Goal: Information Seeking & Learning: Find specific fact

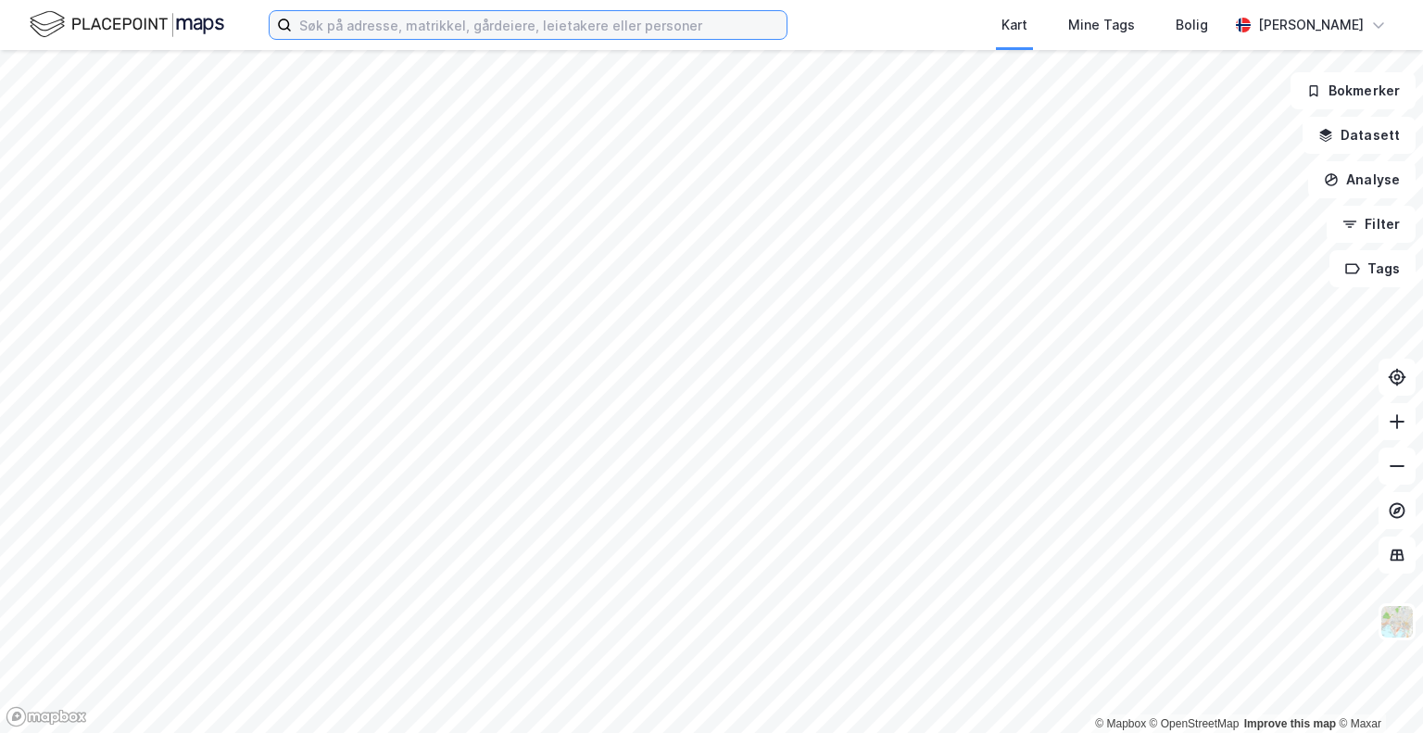
click at [338, 19] on input at bounding box center [539, 25] width 495 height 28
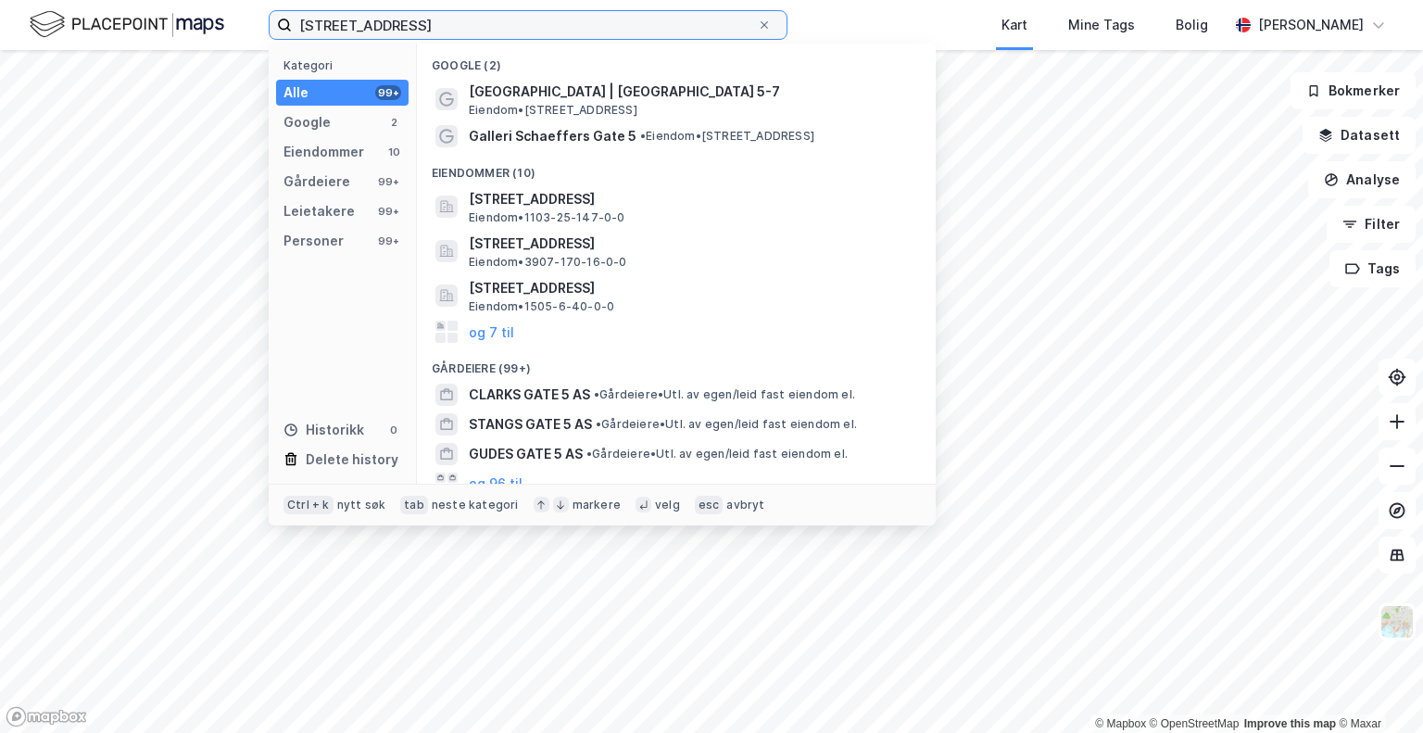
click at [311, 28] on input "[STREET_ADDRESS]" at bounding box center [524, 25] width 465 height 28
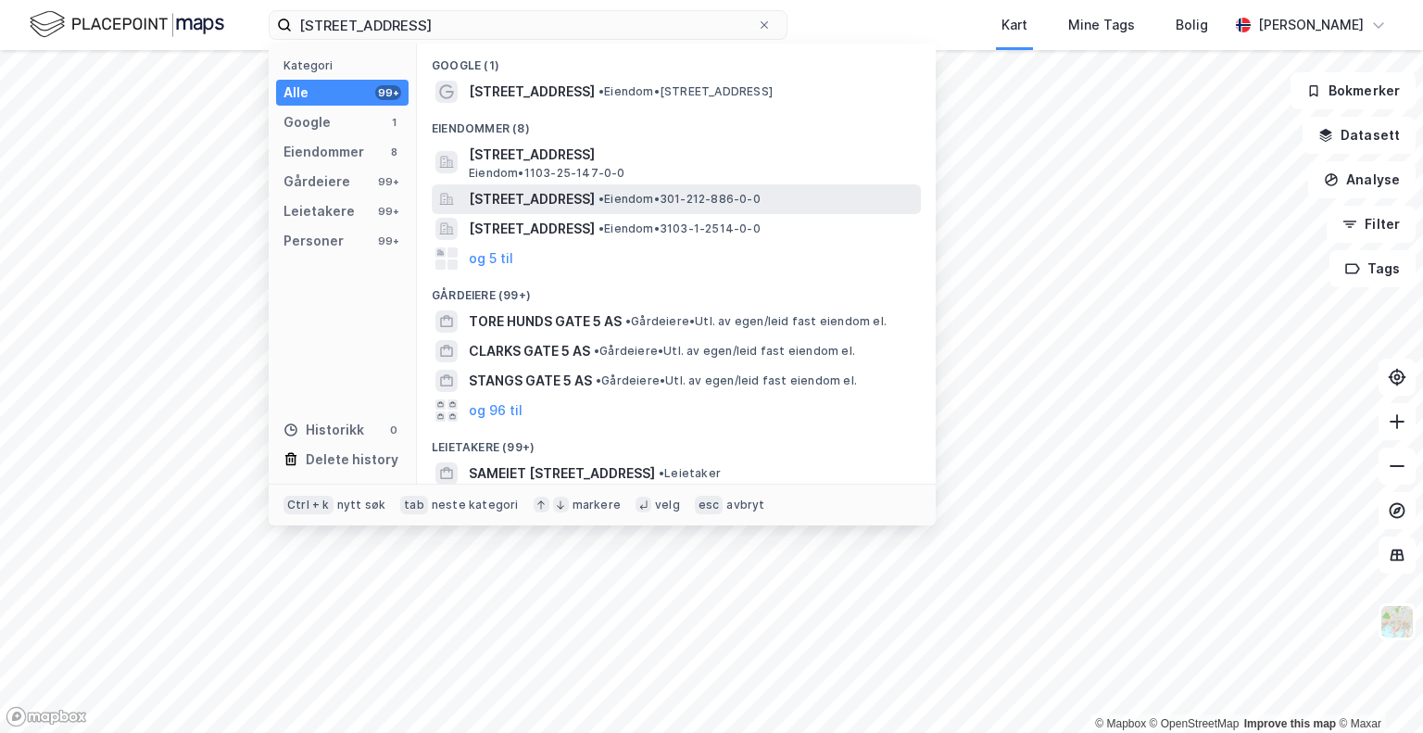
click at [501, 196] on span "[STREET_ADDRESS]" at bounding box center [532, 199] width 126 height 22
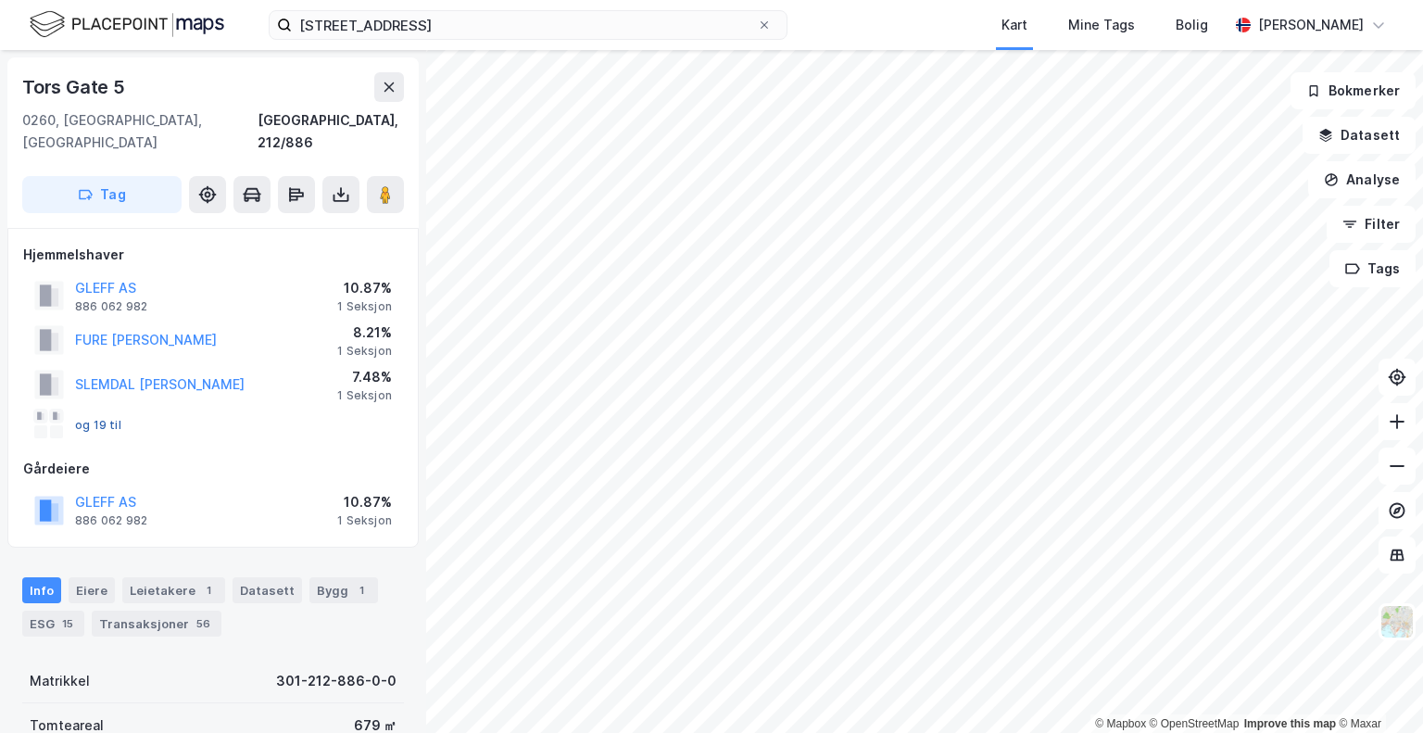
click at [0, 0] on button "og 19 til" at bounding box center [0, 0] width 0 height 0
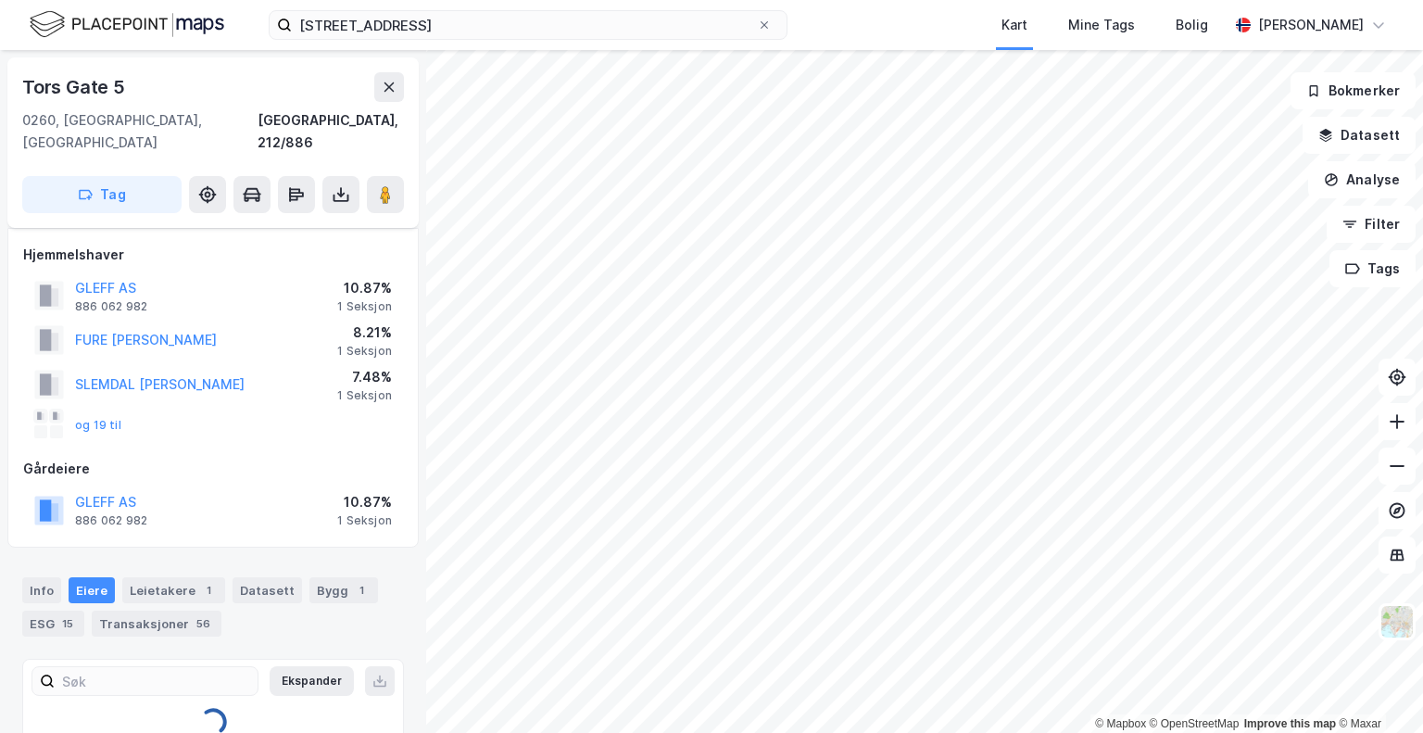
scroll to position [26, 0]
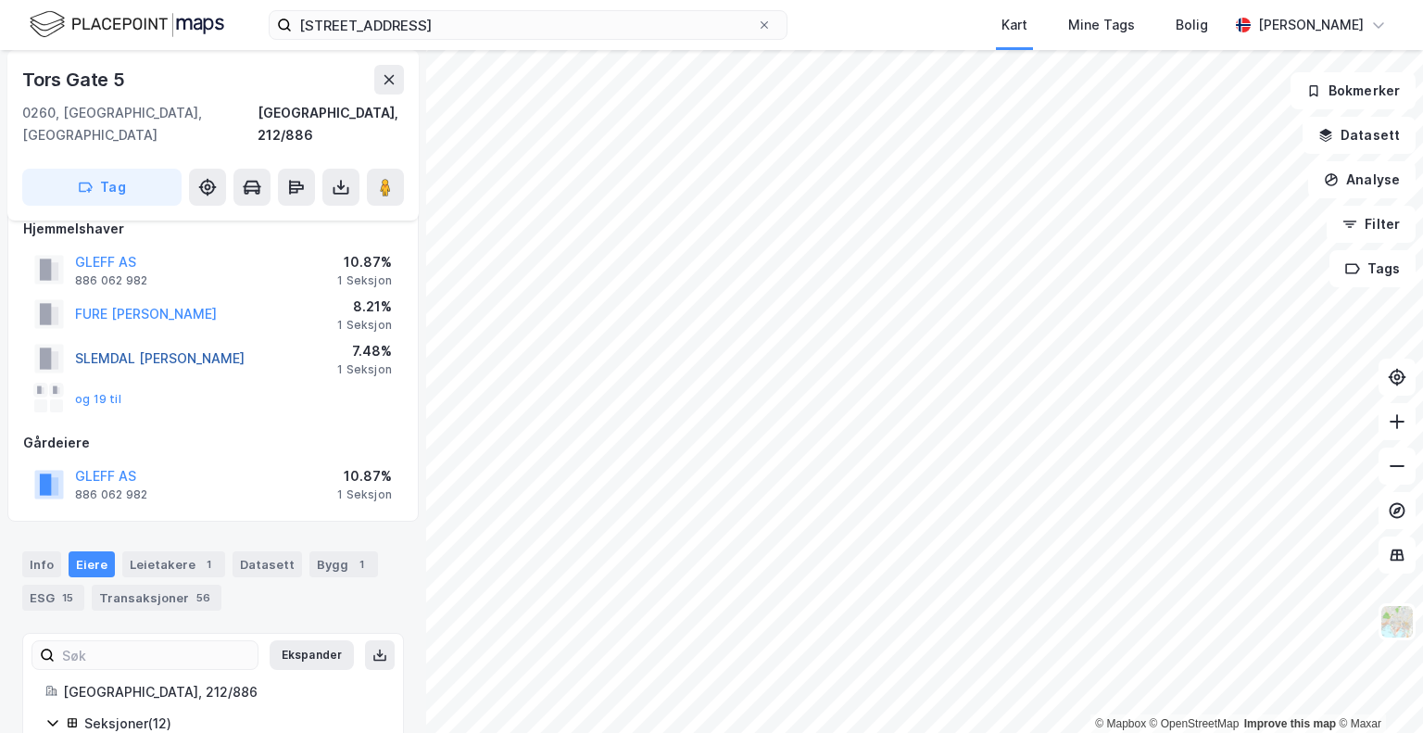
click at [0, 0] on button "SLEMDAL [PERSON_NAME]" at bounding box center [0, 0] width 0 height 0
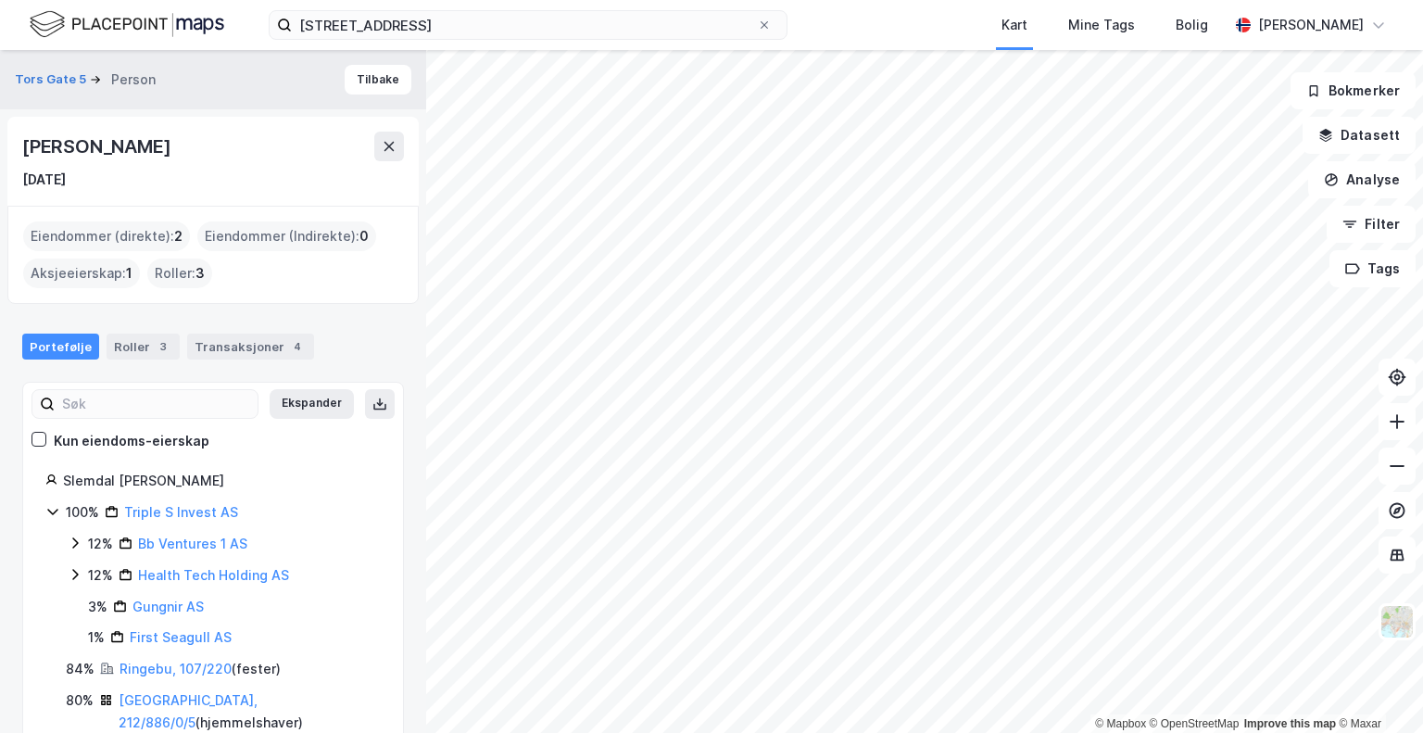
scroll to position [22, 0]
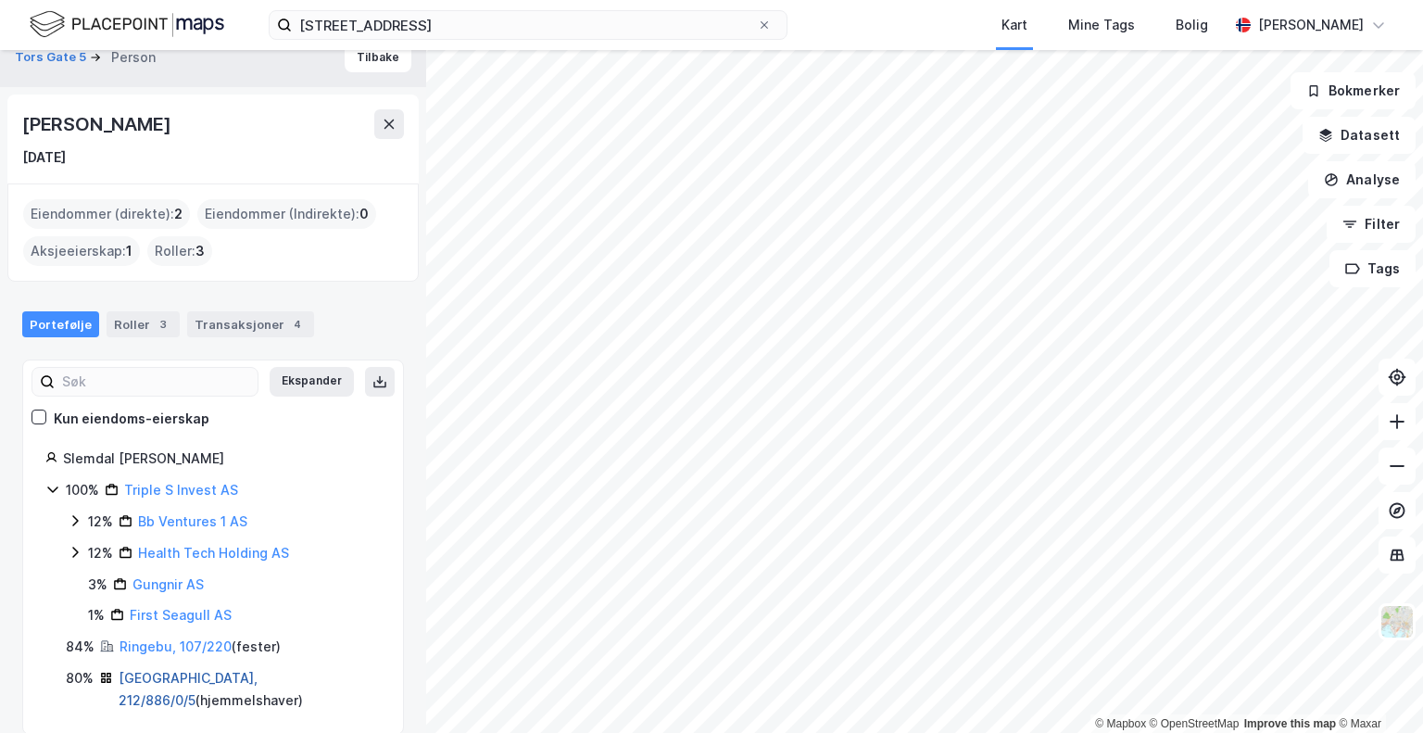
click at [148, 677] on link "[GEOGRAPHIC_DATA], 212/886/0/5" at bounding box center [188, 689] width 139 height 38
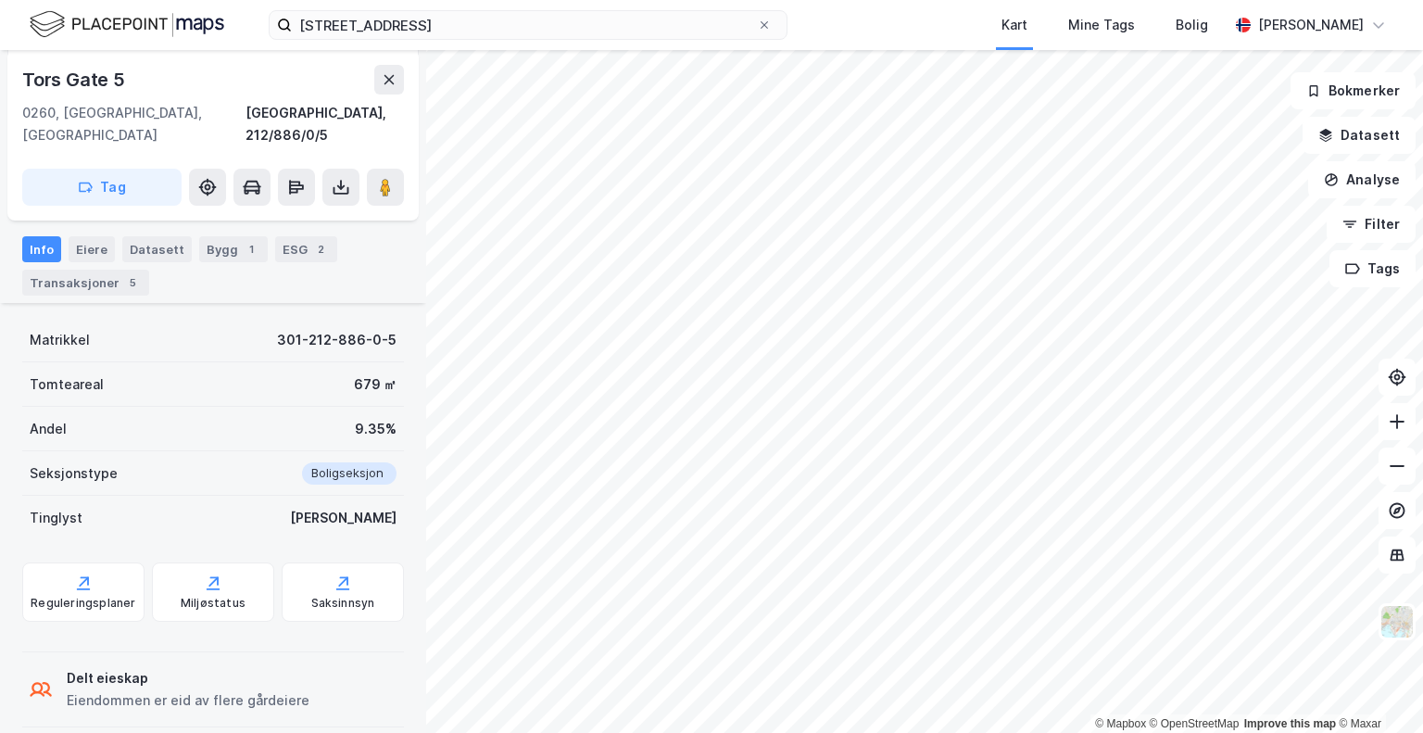
scroll to position [31, 0]
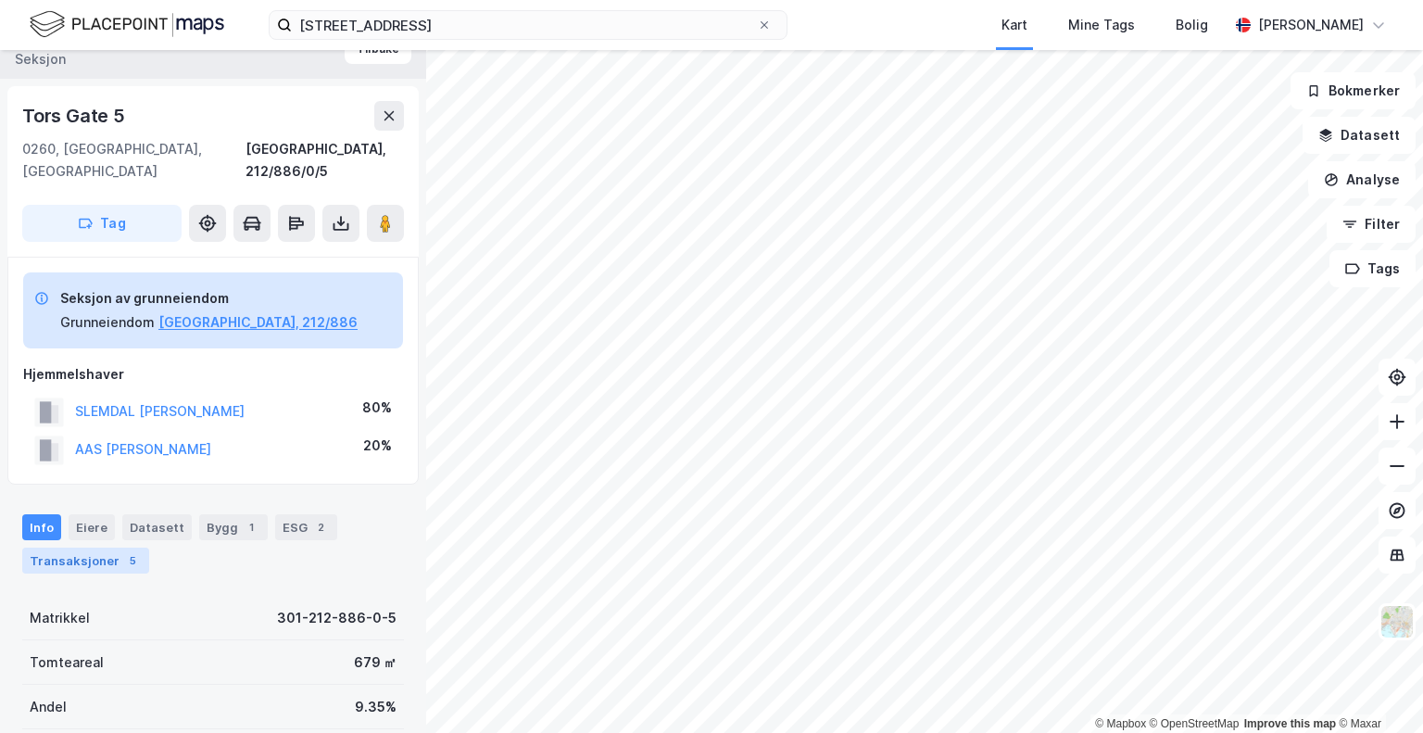
click at [106, 548] on div "Transaksjoner 5" at bounding box center [85, 561] width 127 height 26
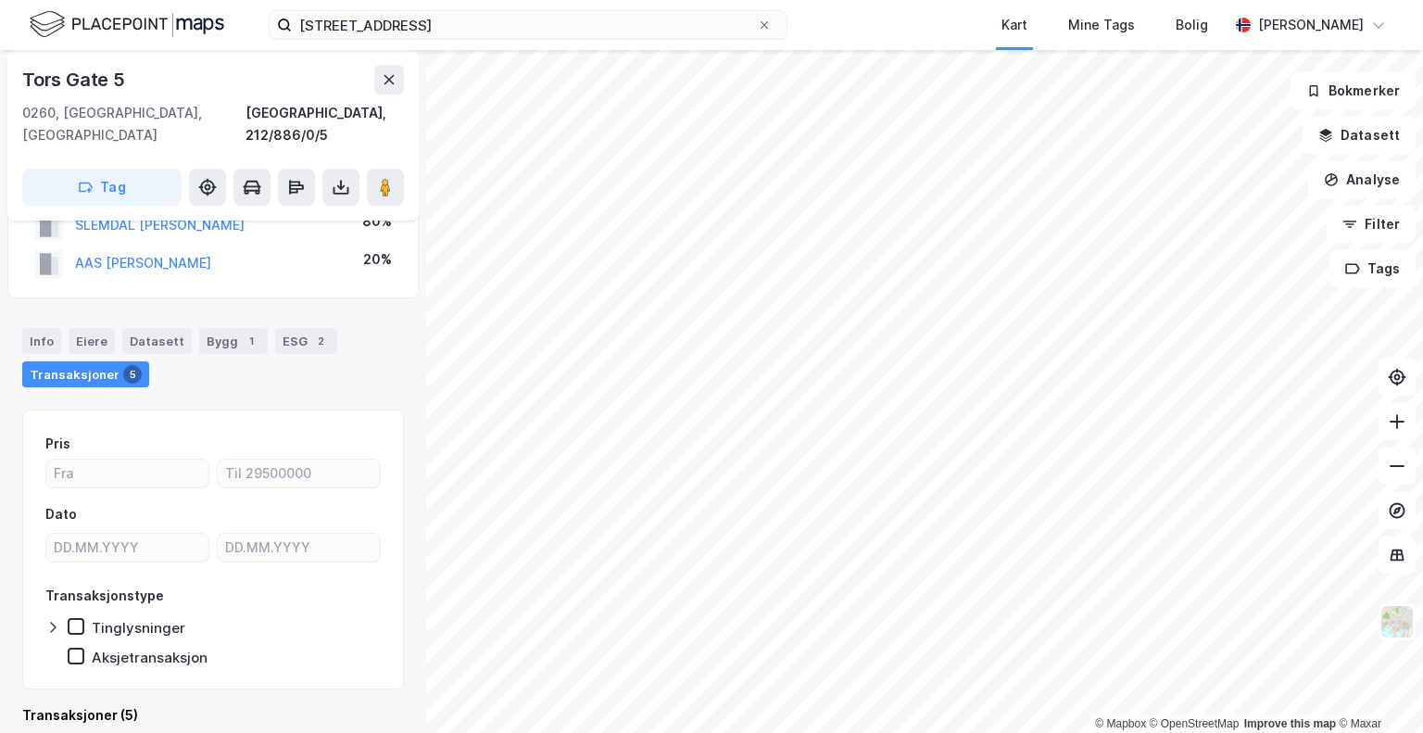
scroll to position [32, 0]
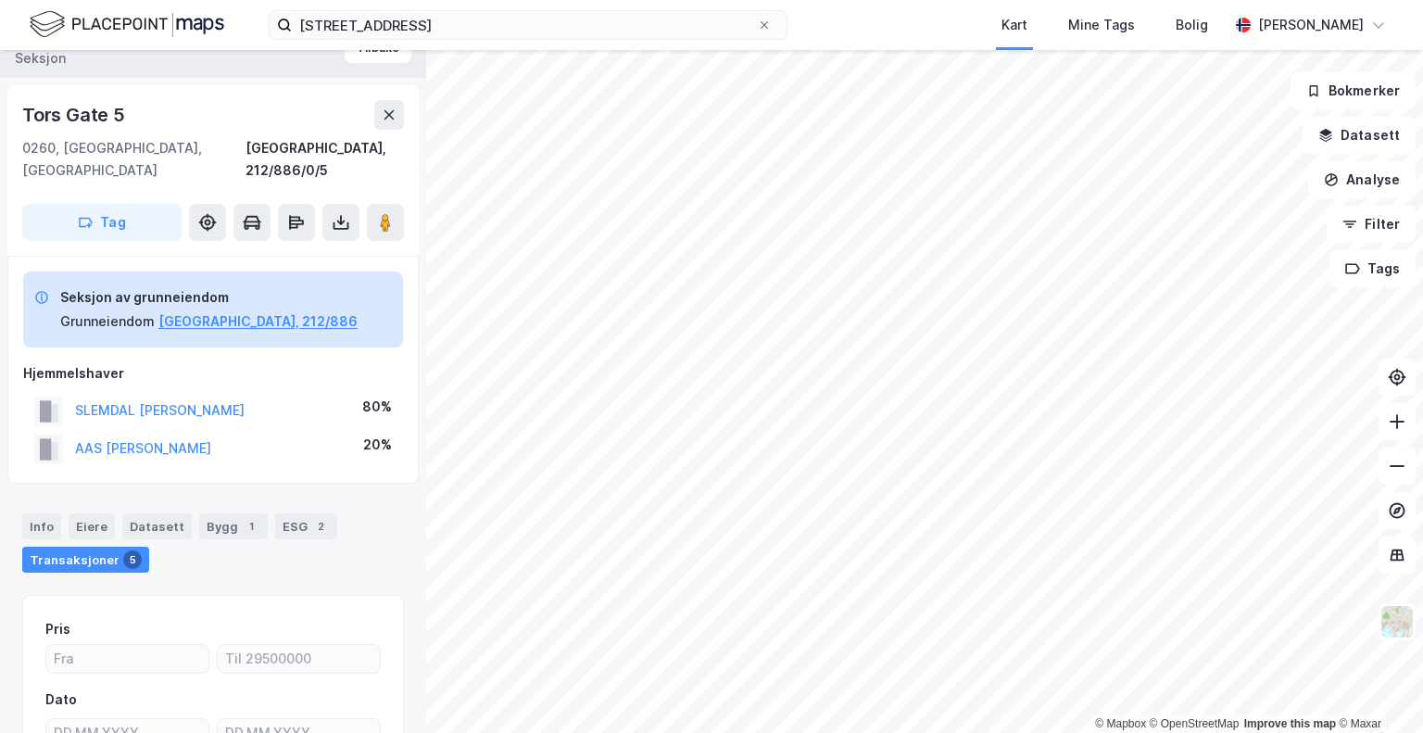
drag, startPoint x: 282, startPoint y: 433, endPoint x: 71, endPoint y: 427, distance: 210.4
click at [71, 430] on div "AAS [PERSON_NAME] 20%" at bounding box center [213, 449] width 380 height 38
copy button "AAS [PERSON_NAME]"
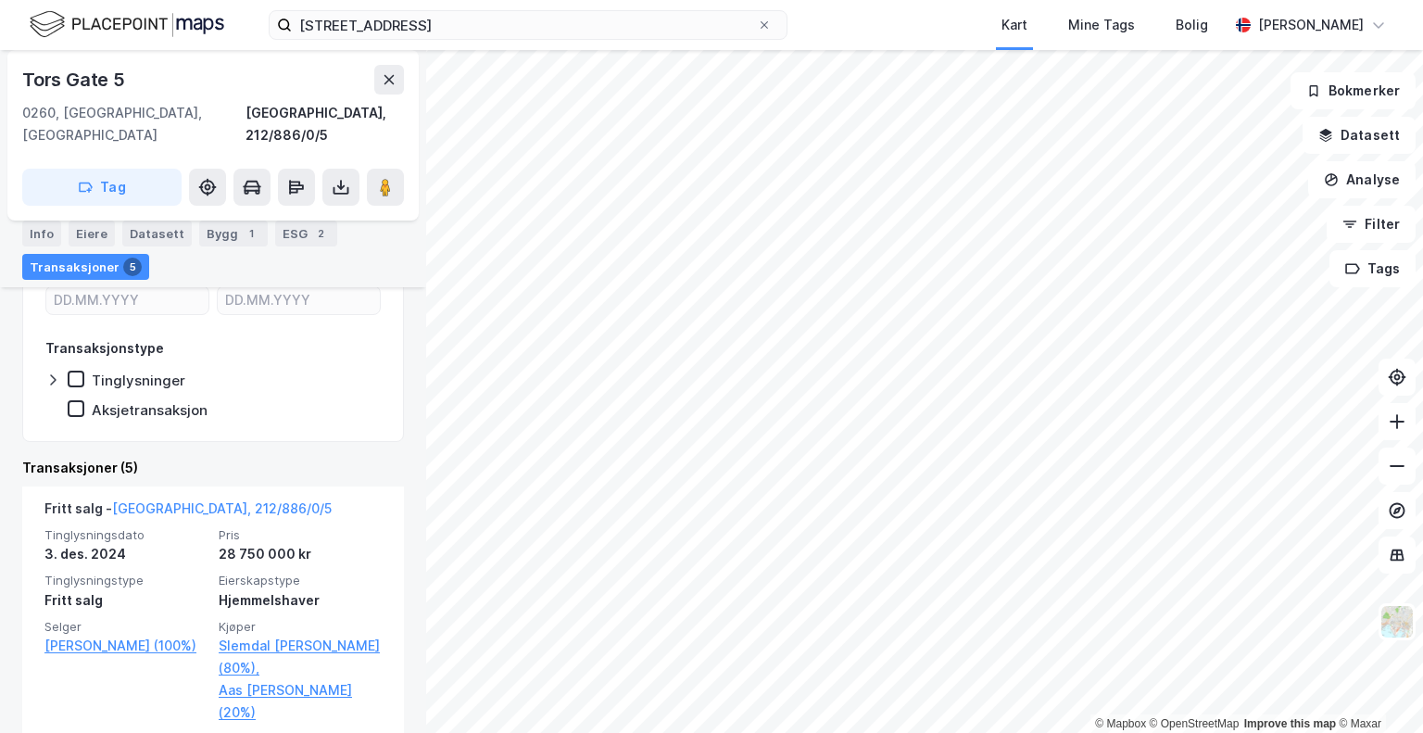
scroll to position [402, 0]
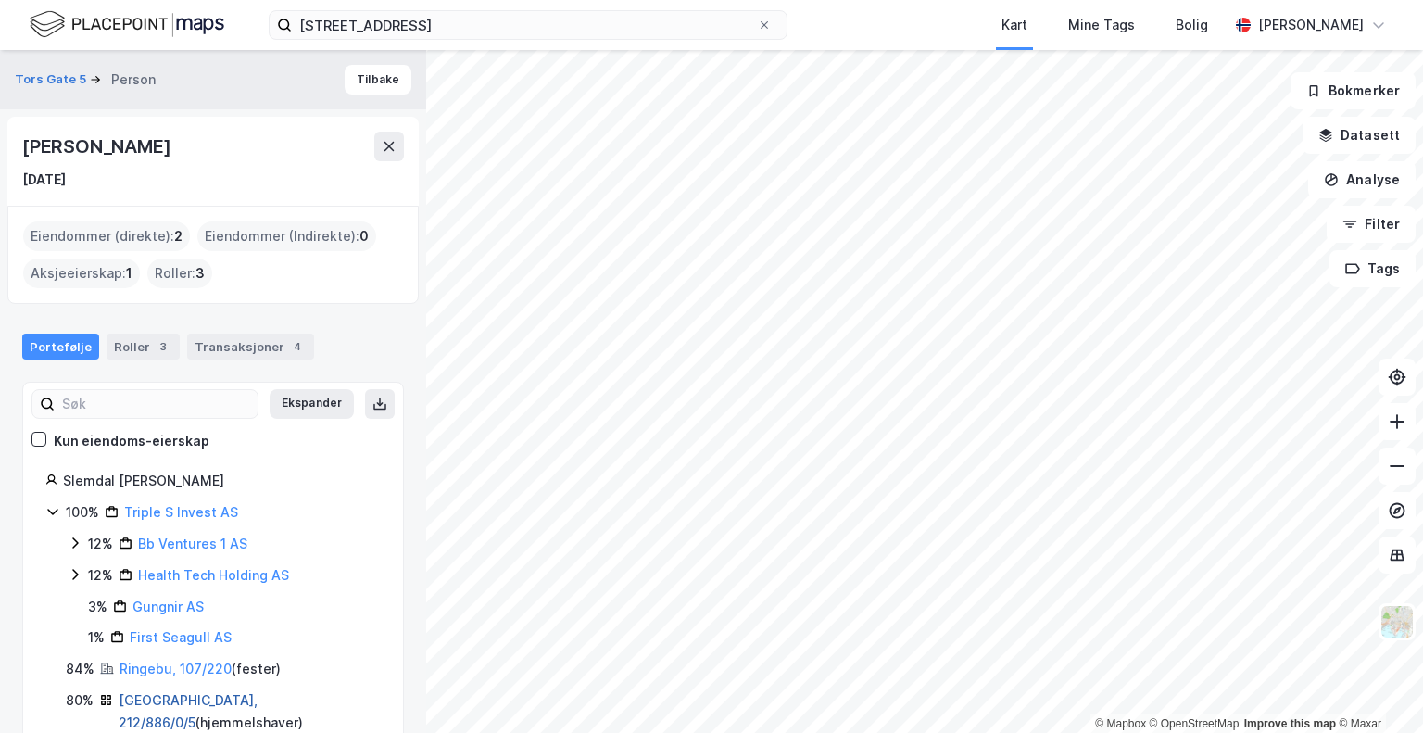
click at [142, 700] on link "[GEOGRAPHIC_DATA], 212/886/0/5" at bounding box center [188, 711] width 139 height 38
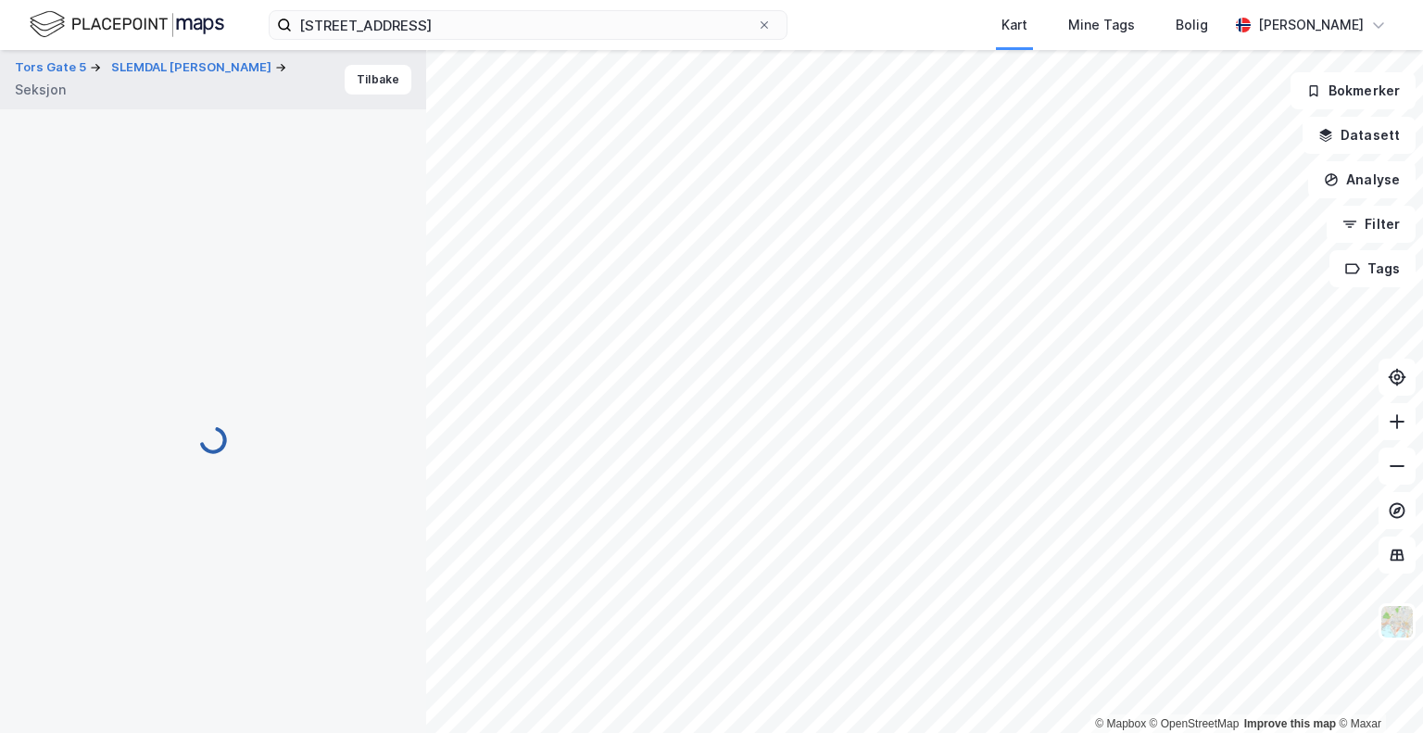
scroll to position [309, 0]
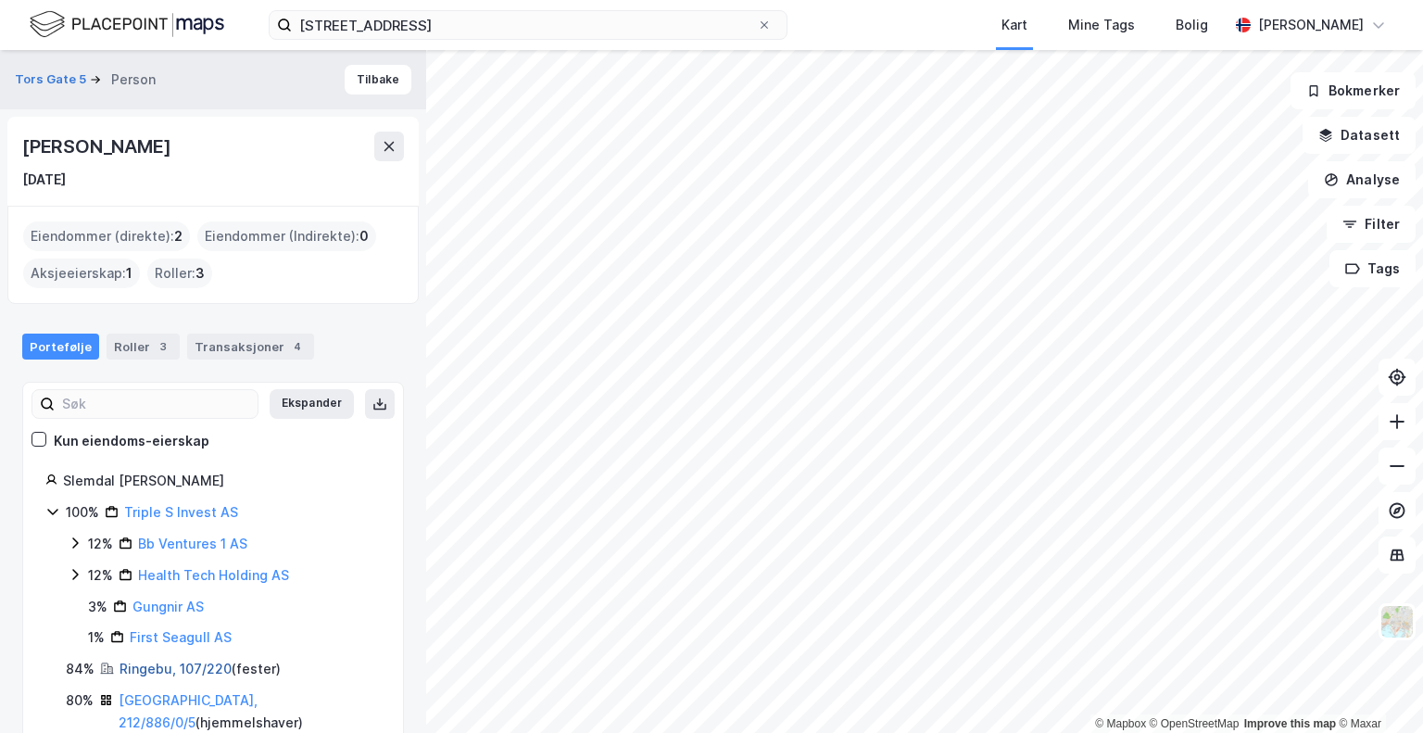
click at [164, 670] on link "Ringebu, 107/220" at bounding box center [176, 669] width 112 height 16
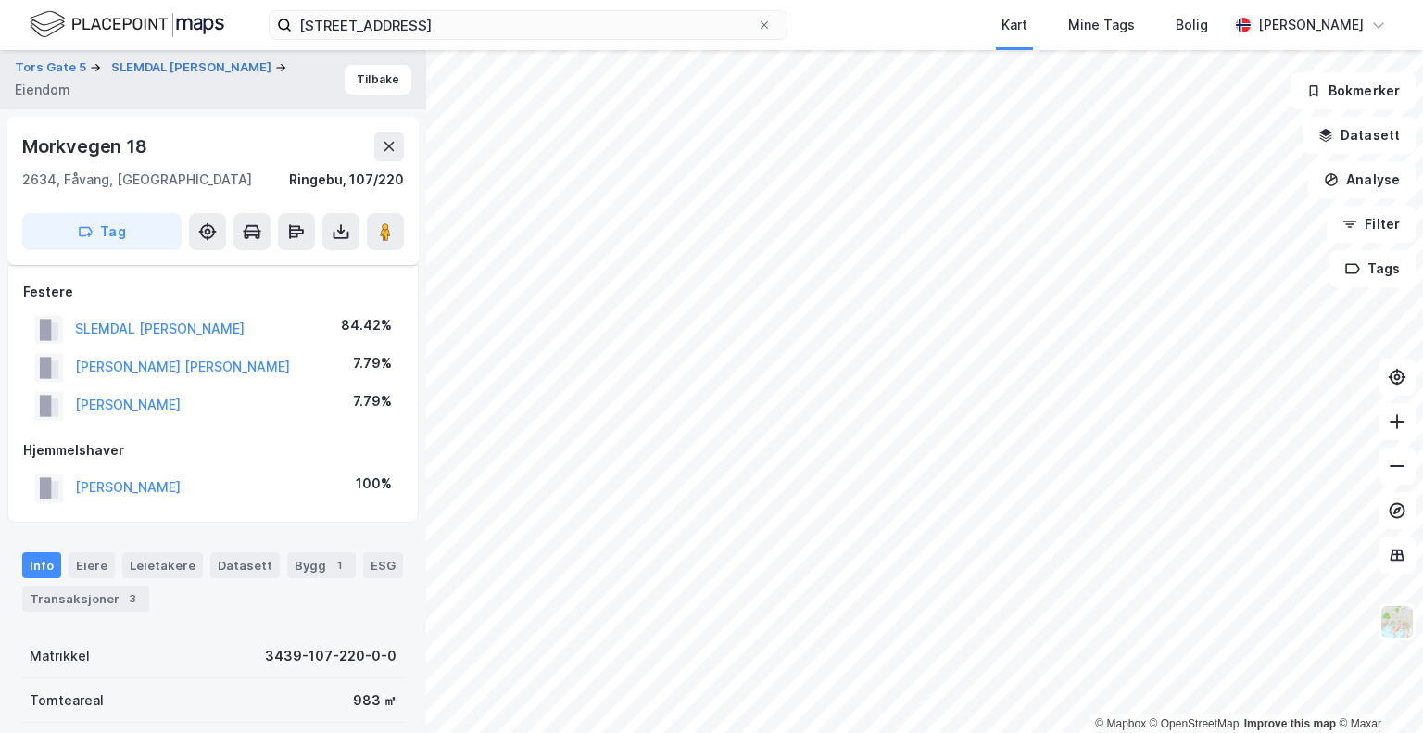
scroll to position [309, 0]
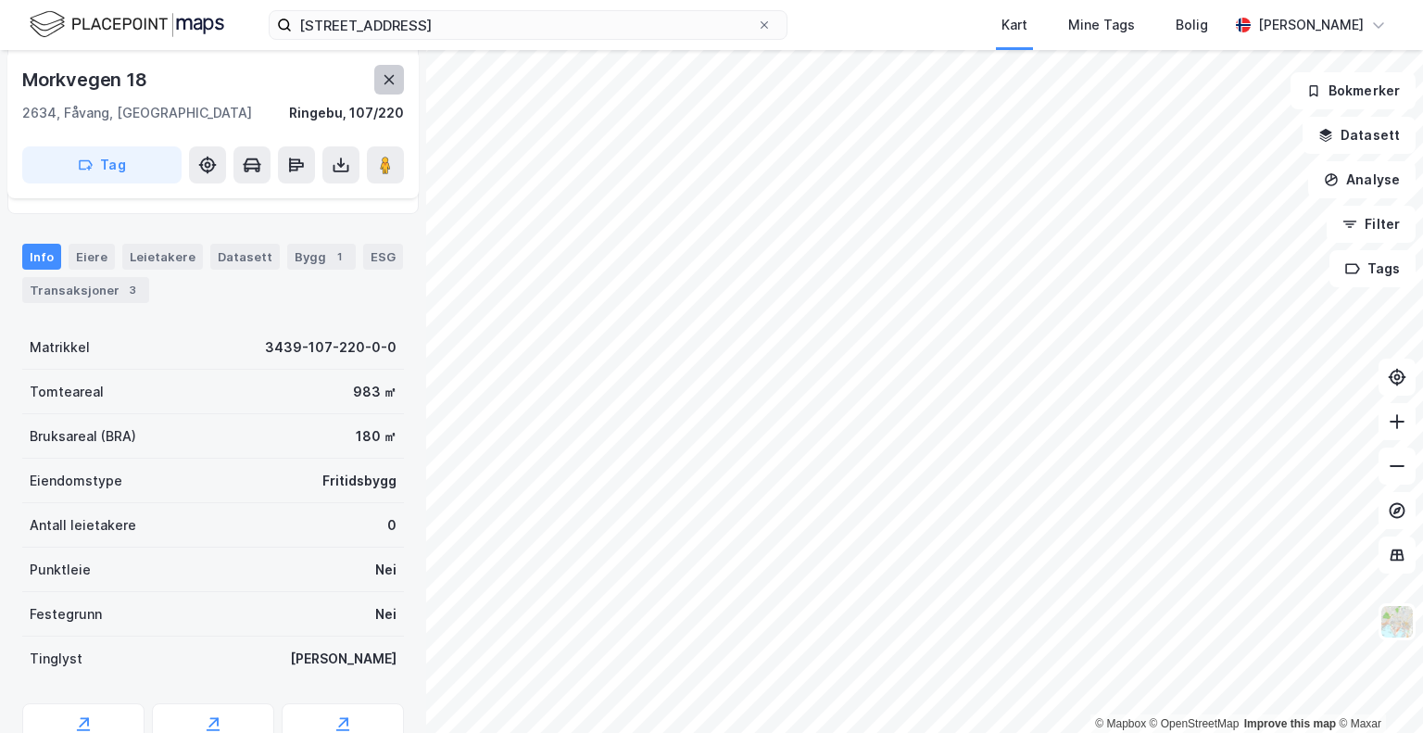
click at [397, 77] on button at bounding box center [389, 80] width 30 height 30
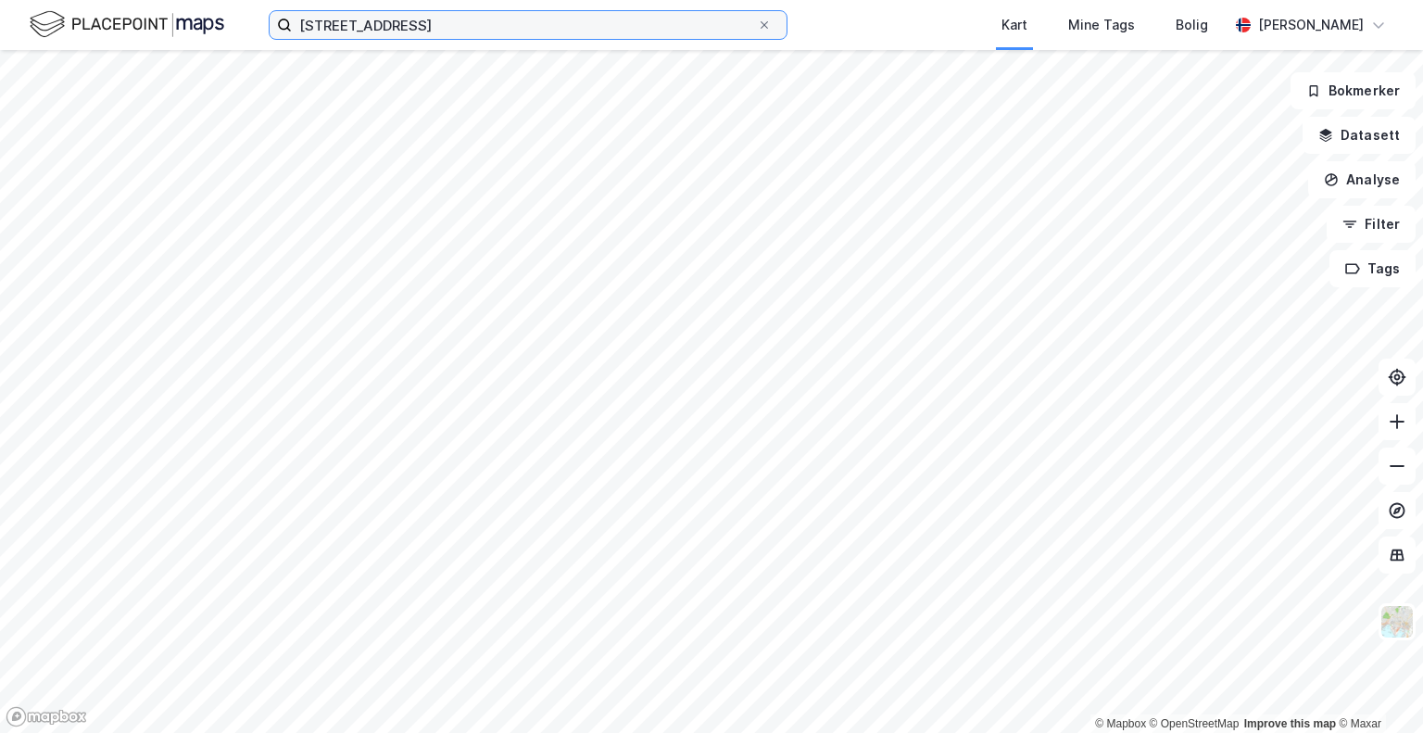
click at [465, 14] on input "[STREET_ADDRESS]" at bounding box center [524, 25] width 465 height 28
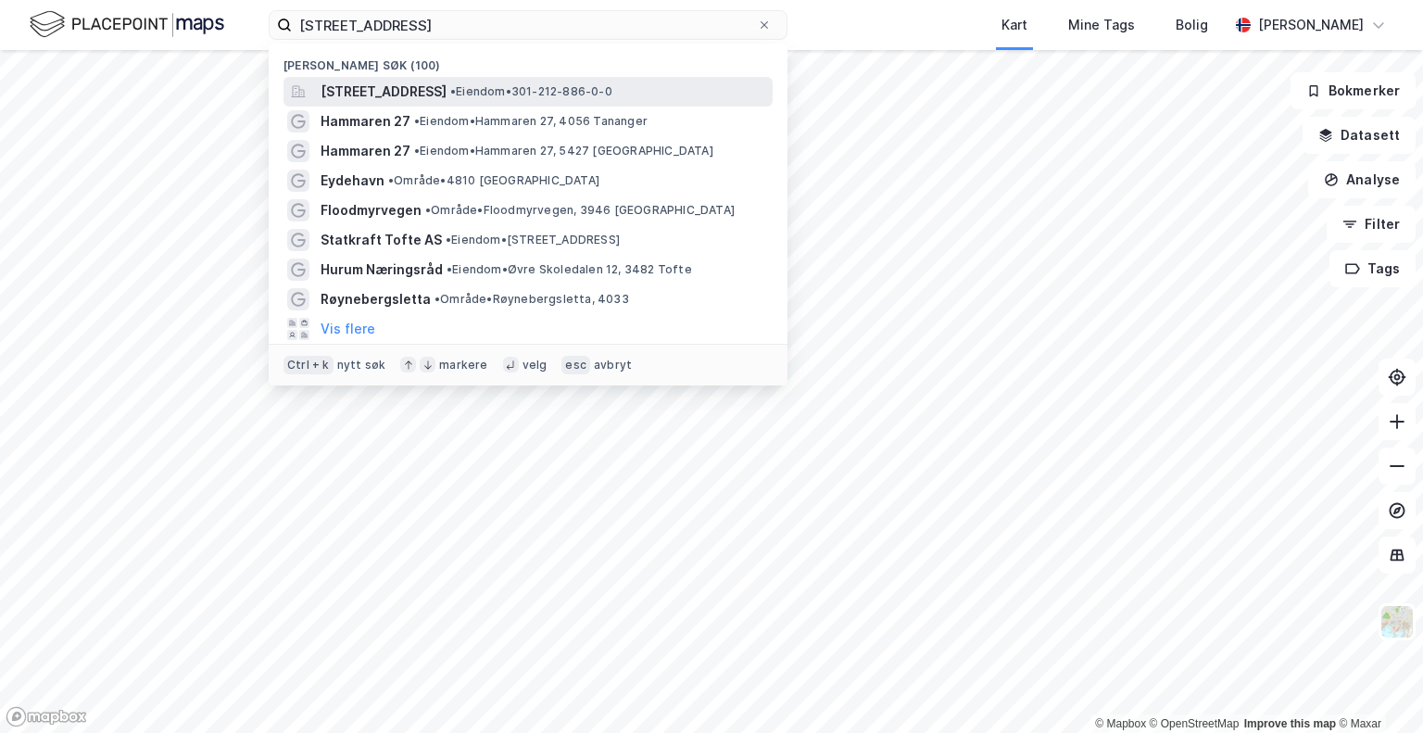
click at [367, 86] on span "[STREET_ADDRESS]" at bounding box center [384, 92] width 126 height 22
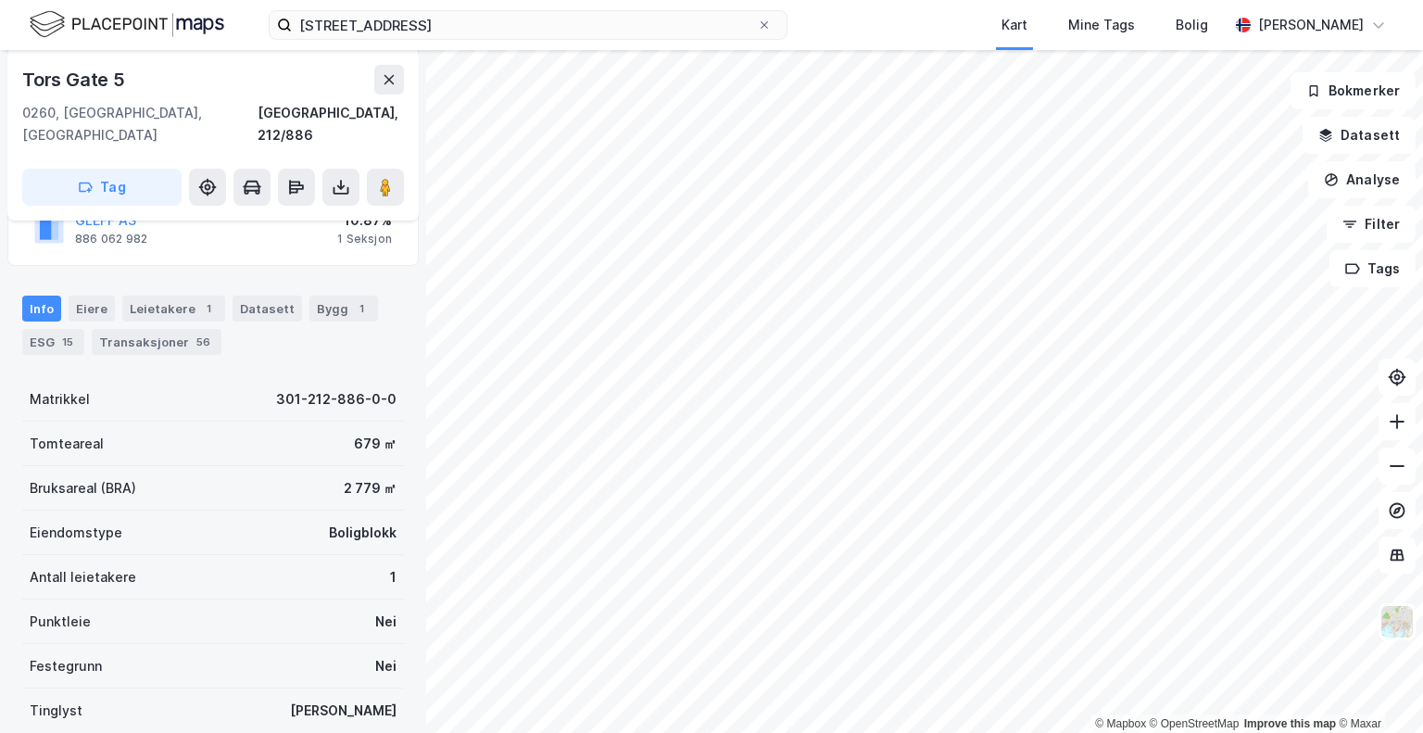
scroll to position [86, 0]
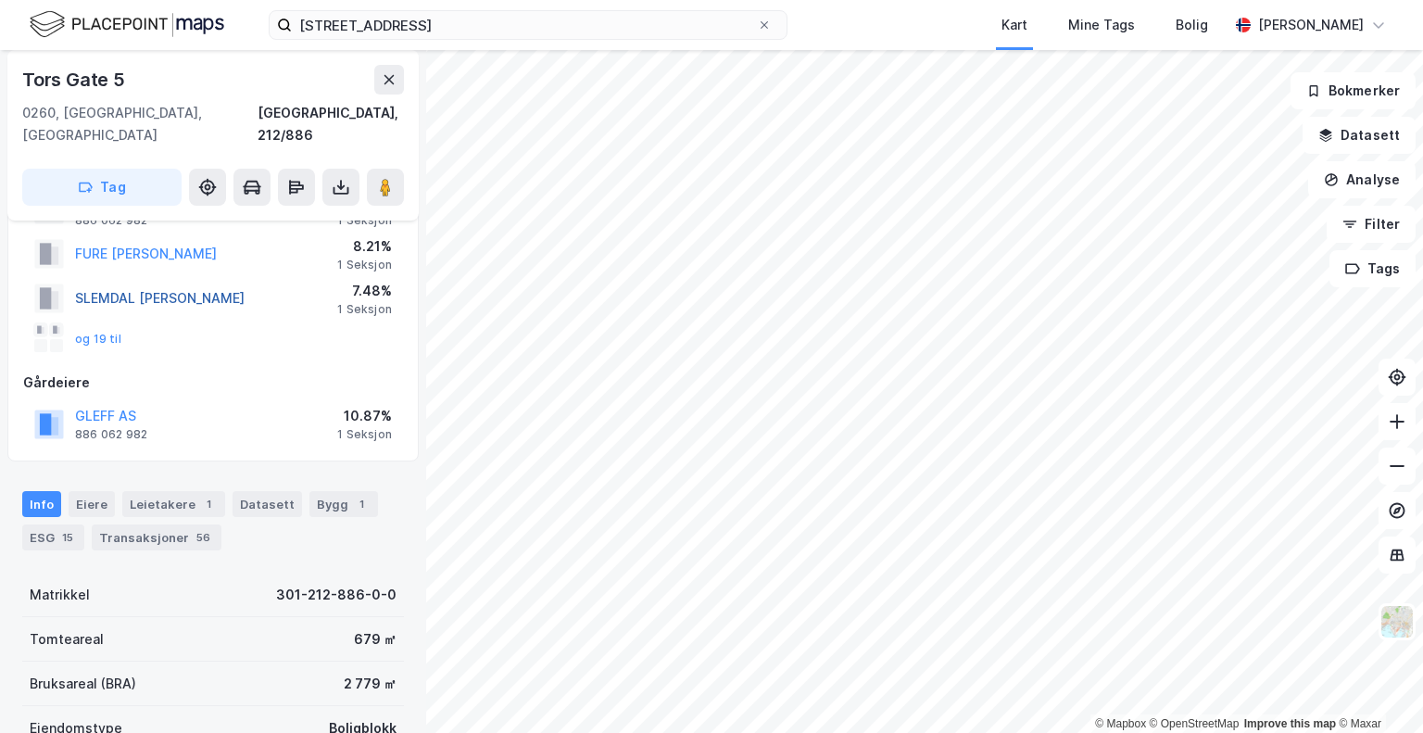
click at [0, 0] on button "SLEMDAL [PERSON_NAME]" at bounding box center [0, 0] width 0 height 0
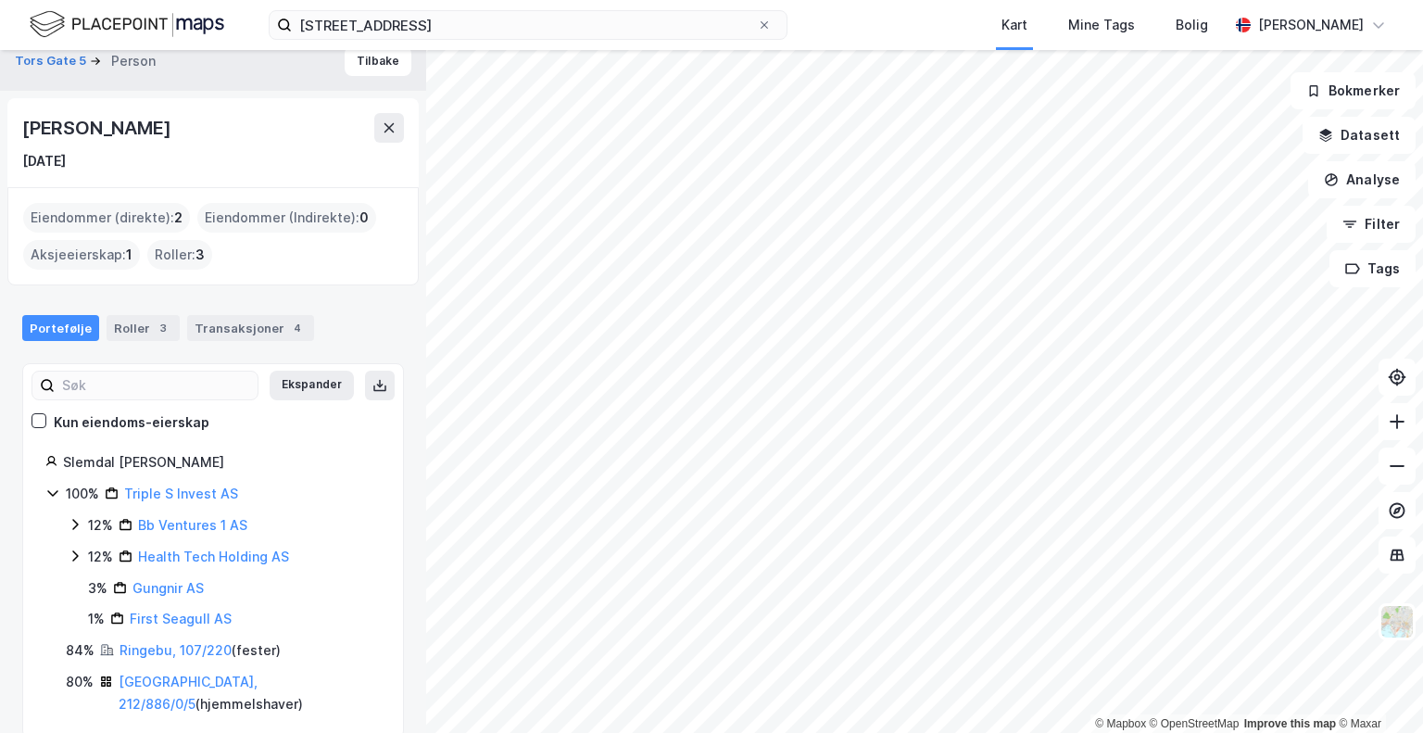
scroll to position [22, 0]
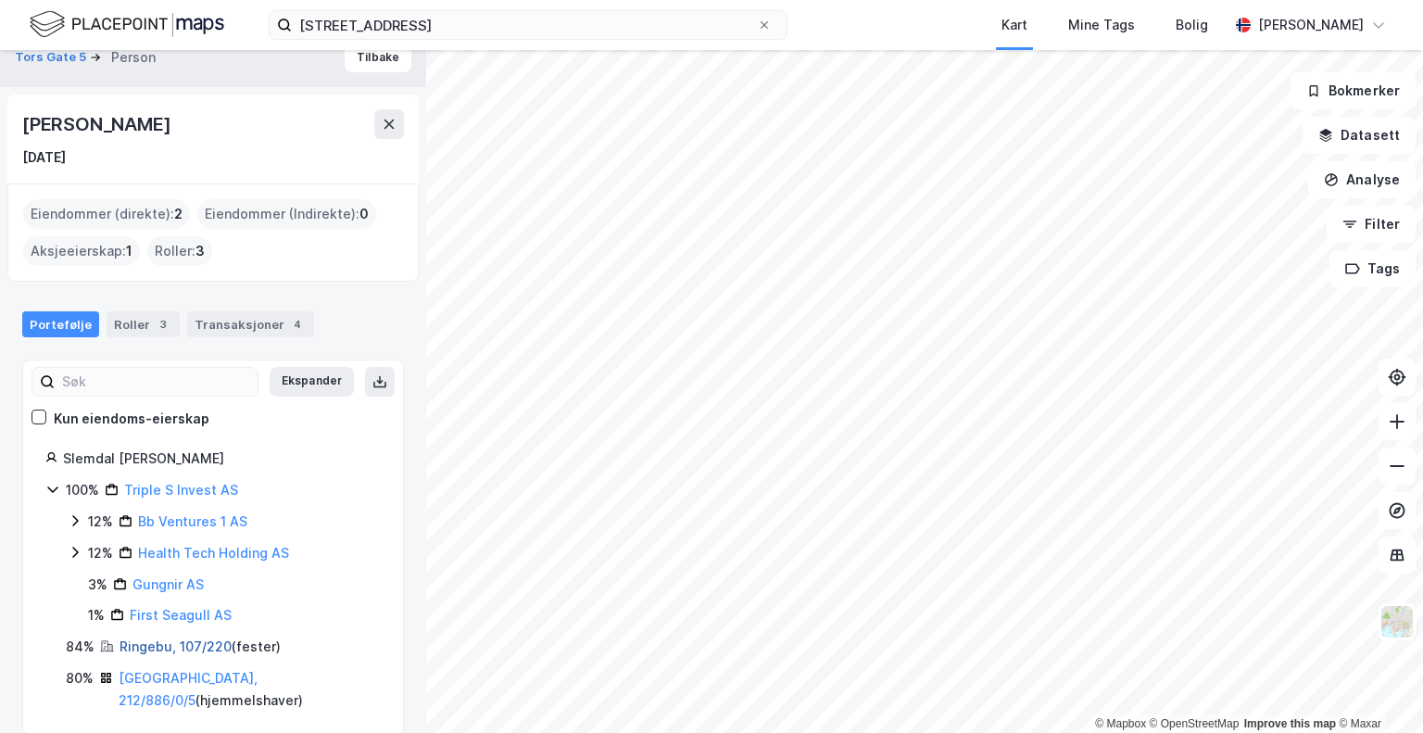
click at [159, 642] on link "Ringebu, 107/220" at bounding box center [176, 646] width 112 height 16
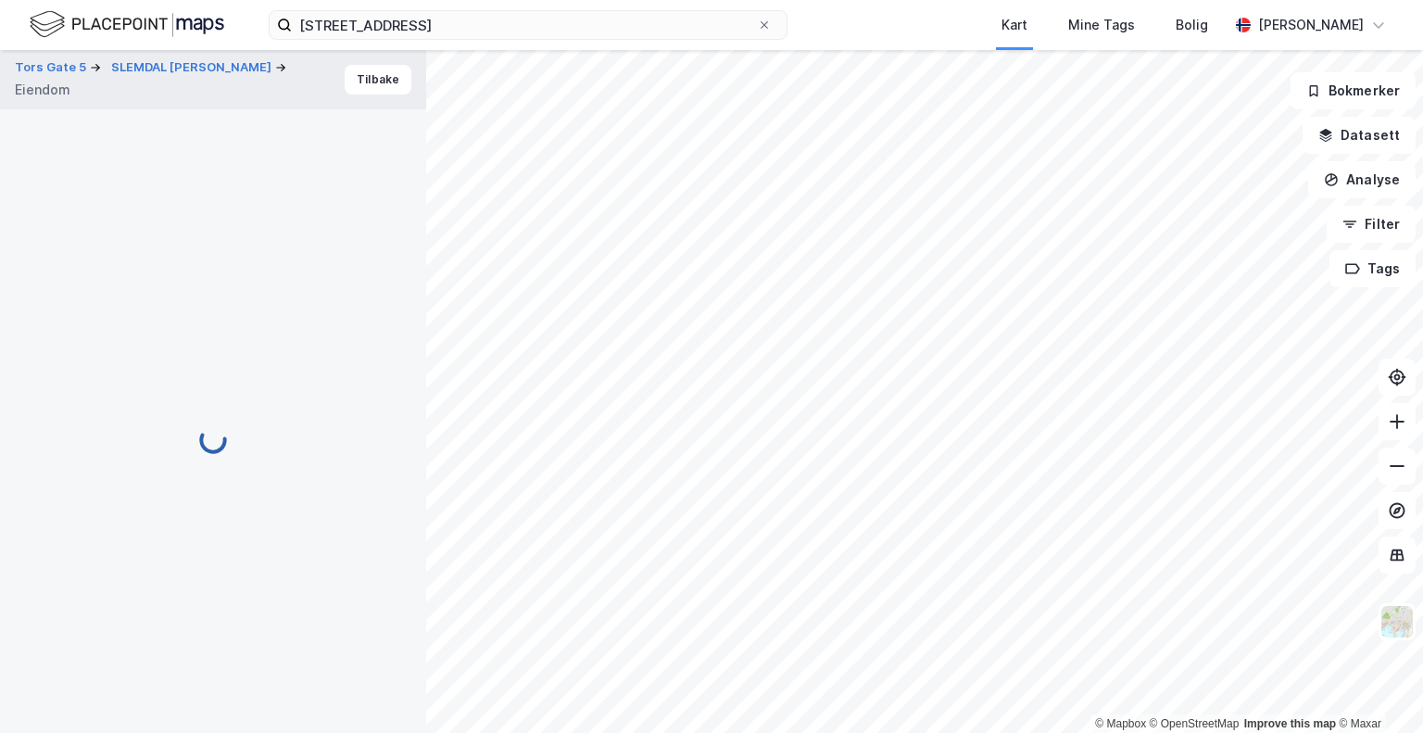
scroll to position [86, 0]
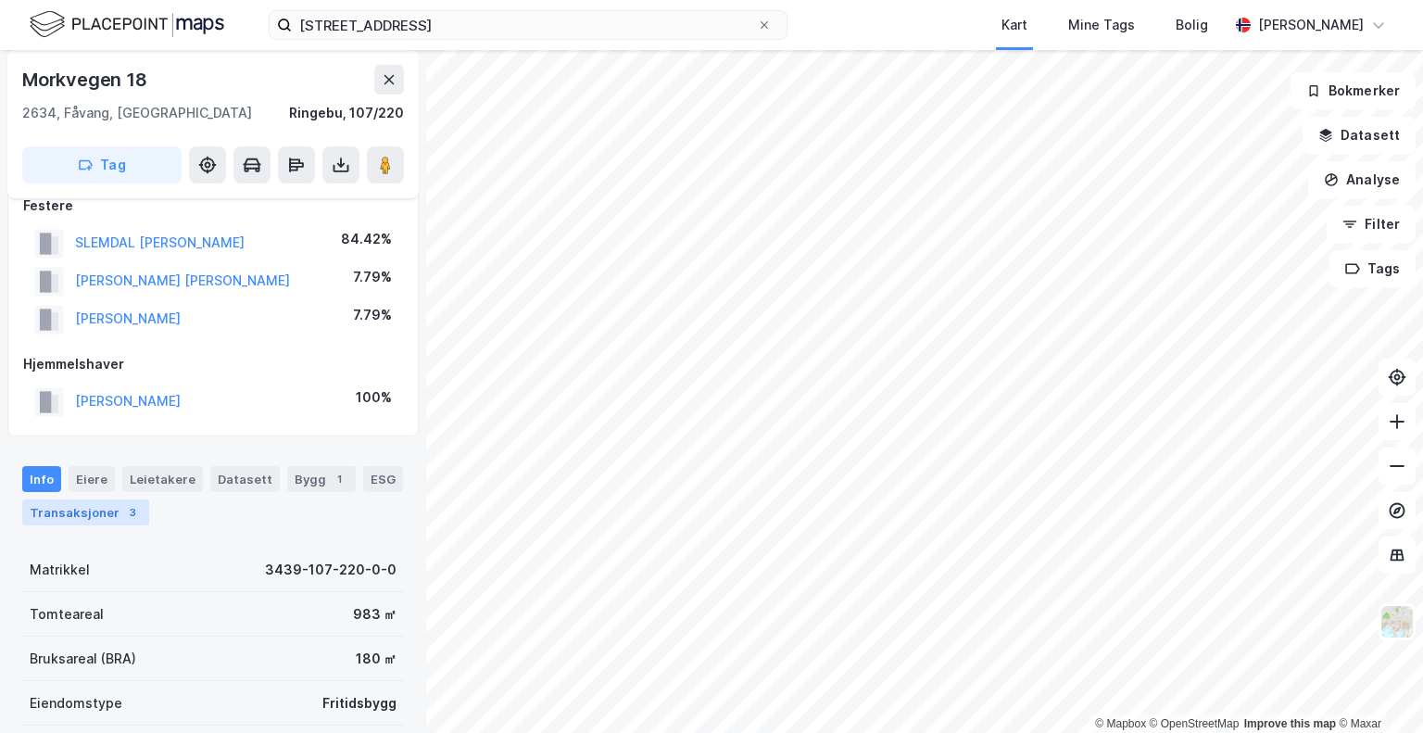
click at [96, 507] on div "Transaksjoner 3" at bounding box center [85, 512] width 127 height 26
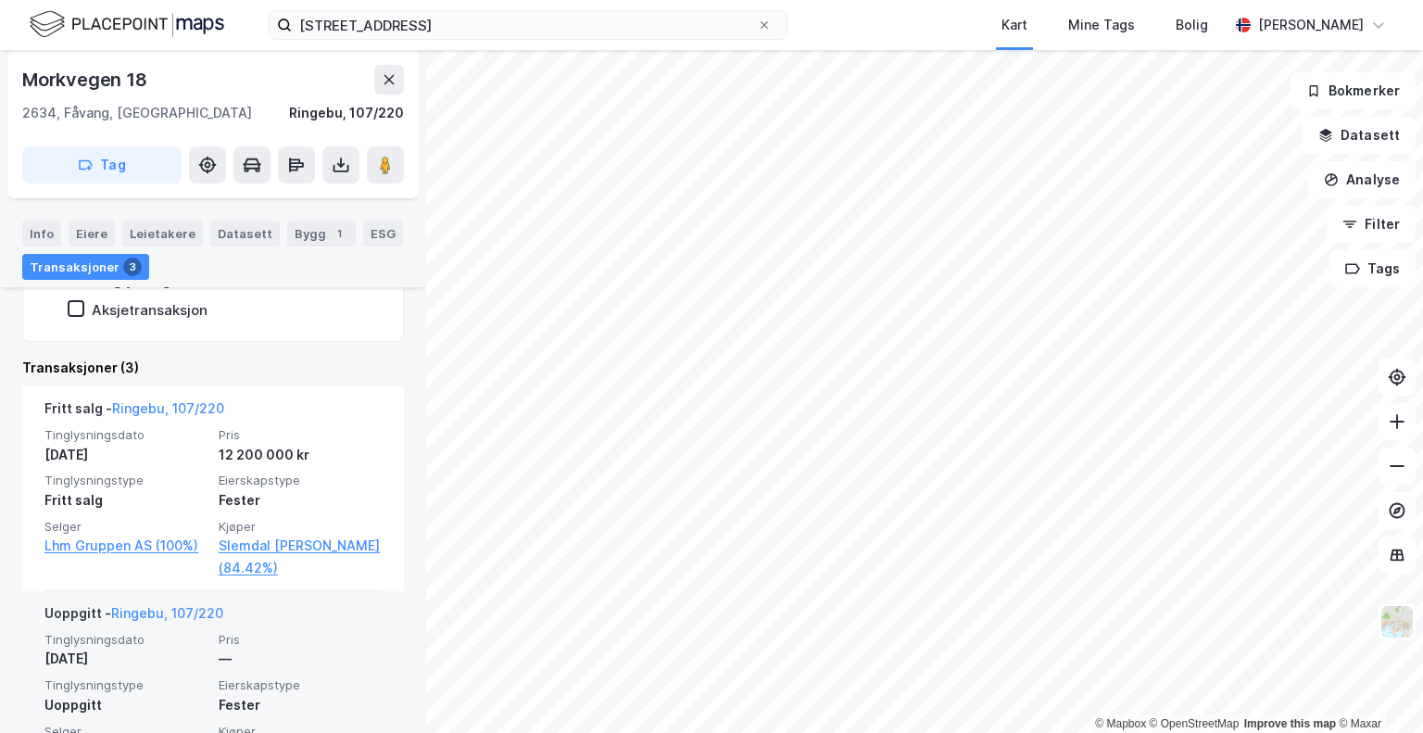
scroll to position [432, 0]
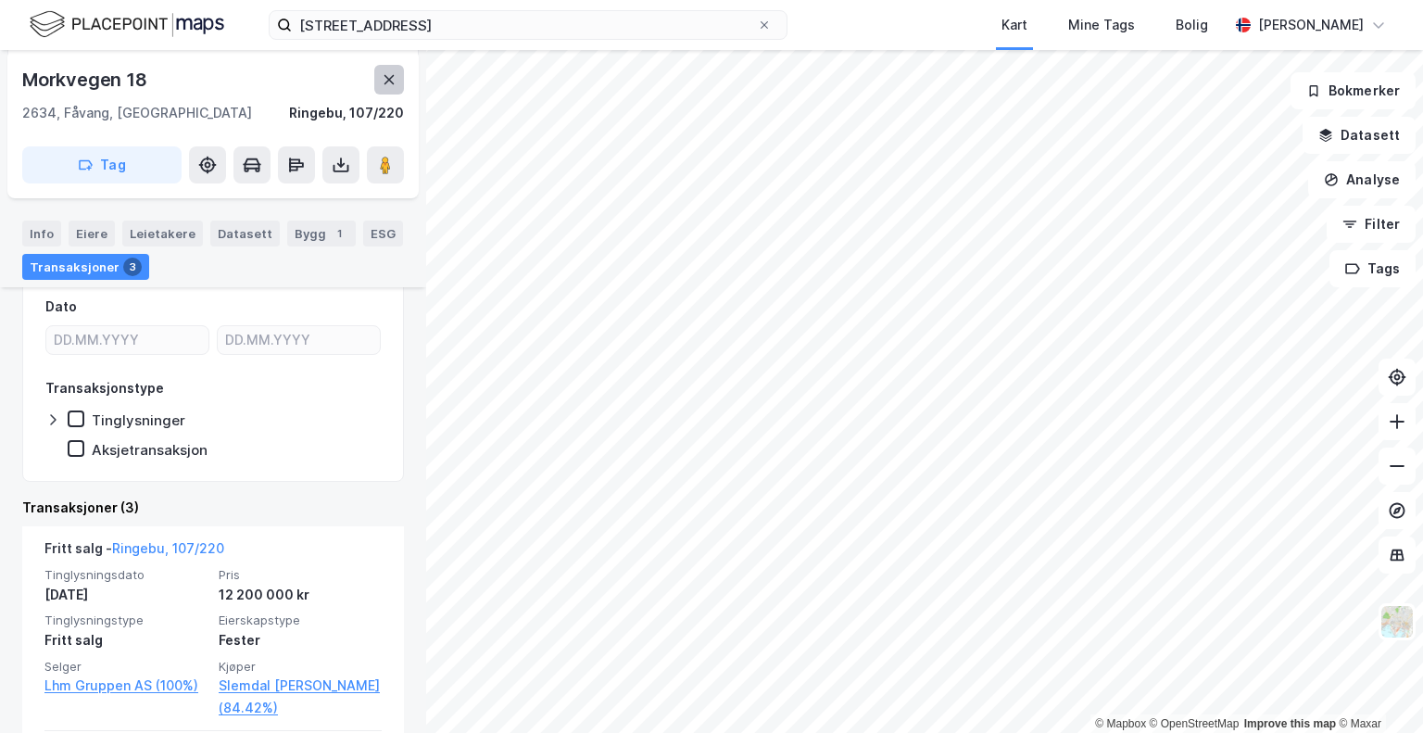
click at [392, 84] on icon at bounding box center [389, 79] width 15 height 15
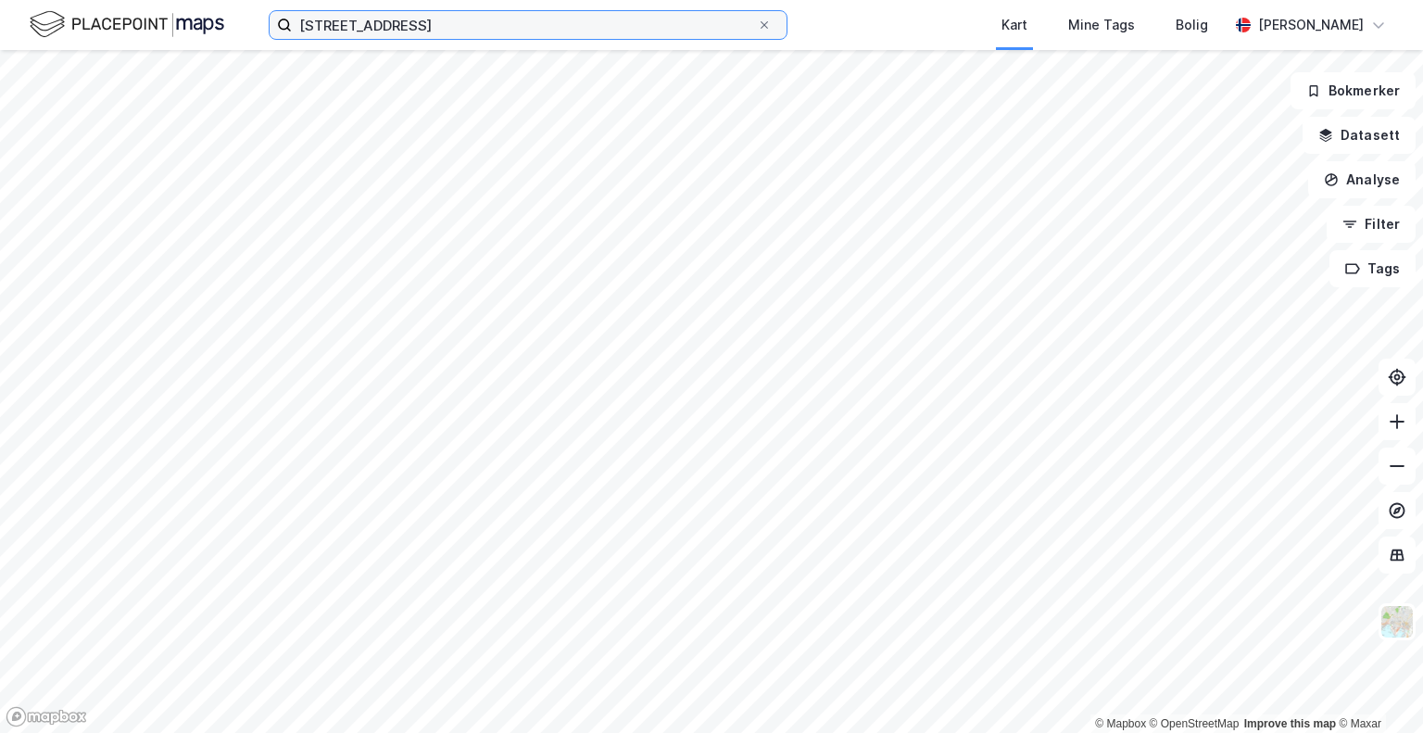
click at [404, 34] on input "[STREET_ADDRESS]" at bounding box center [524, 25] width 465 height 28
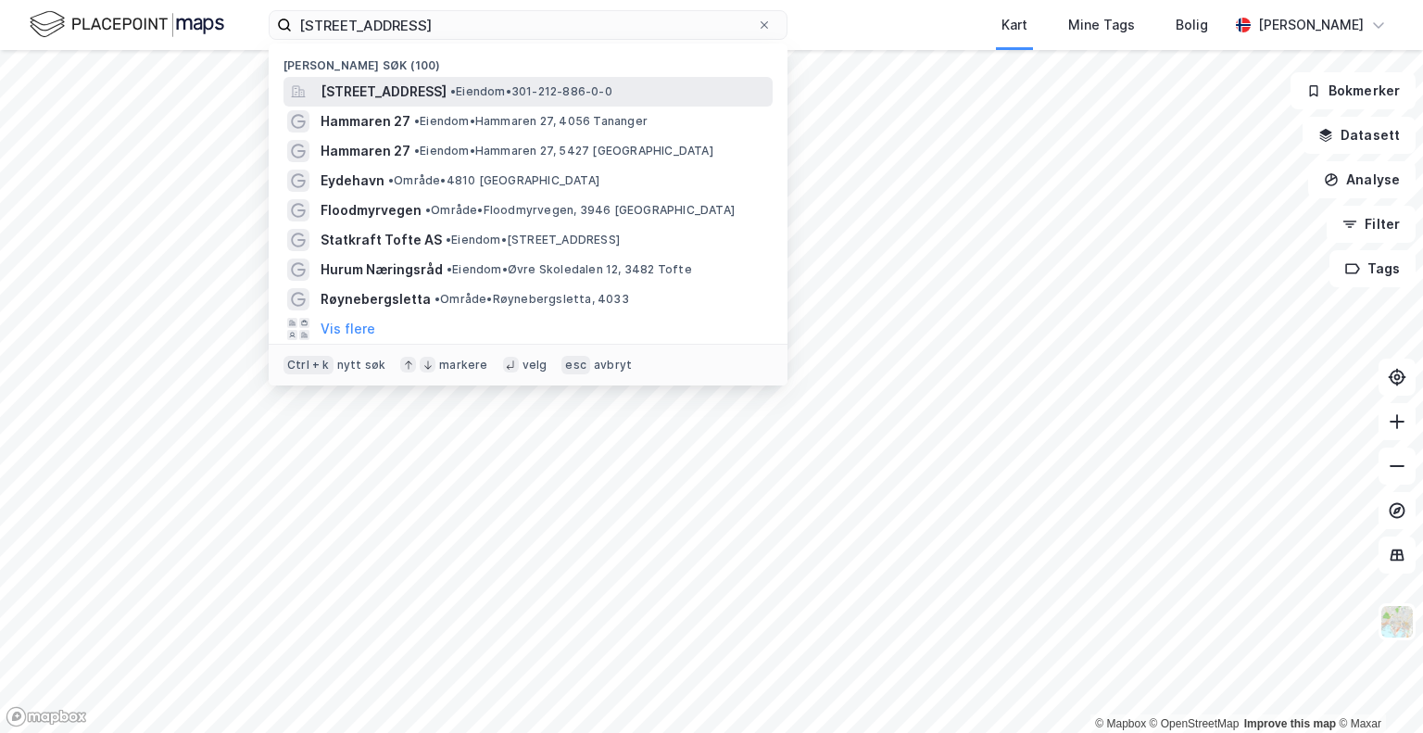
click at [382, 89] on span "[STREET_ADDRESS]" at bounding box center [384, 92] width 126 height 22
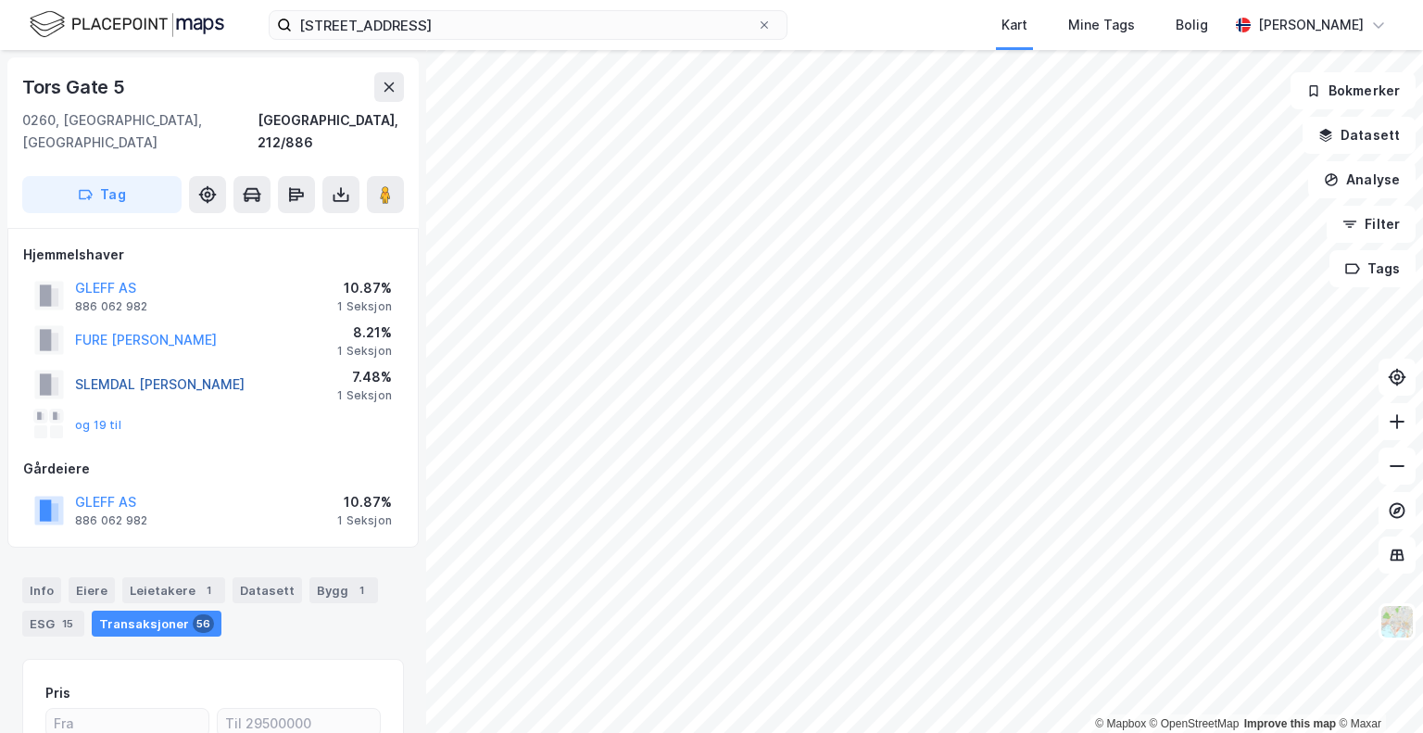
click at [0, 0] on button "SLEMDAL [PERSON_NAME]" at bounding box center [0, 0] width 0 height 0
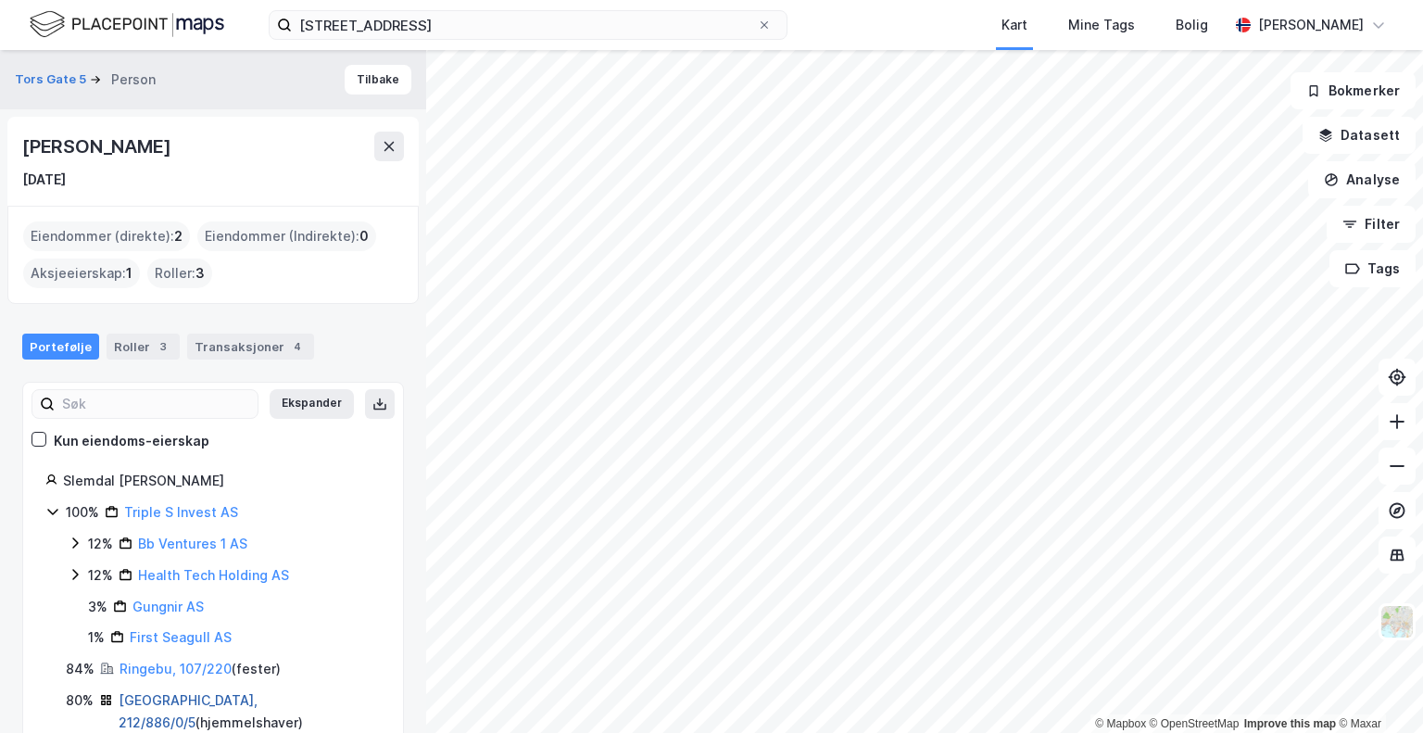
click at [189, 702] on link "[GEOGRAPHIC_DATA], 212/886/0/5" at bounding box center [188, 711] width 139 height 38
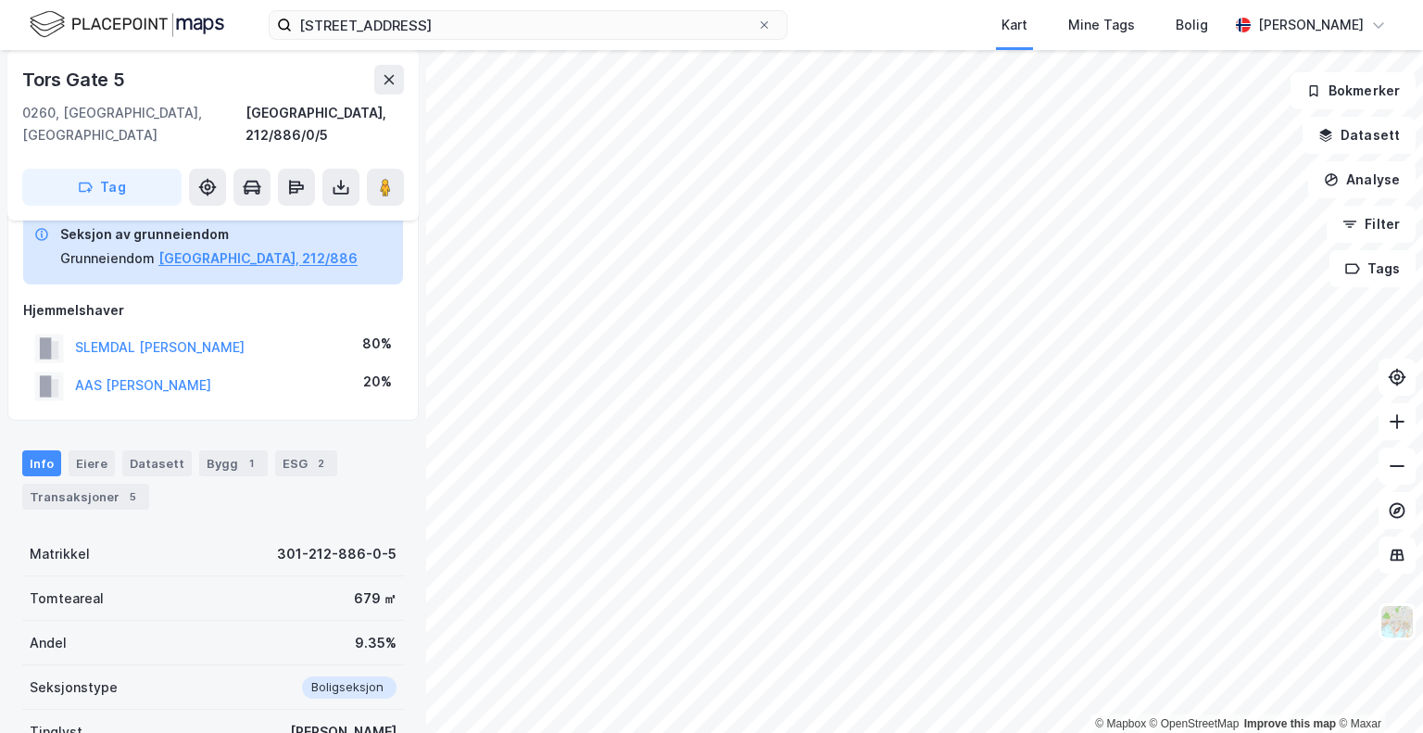
scroll to position [94, 0]
click at [96, 485] on div "Transaksjoner 5" at bounding box center [85, 498] width 127 height 26
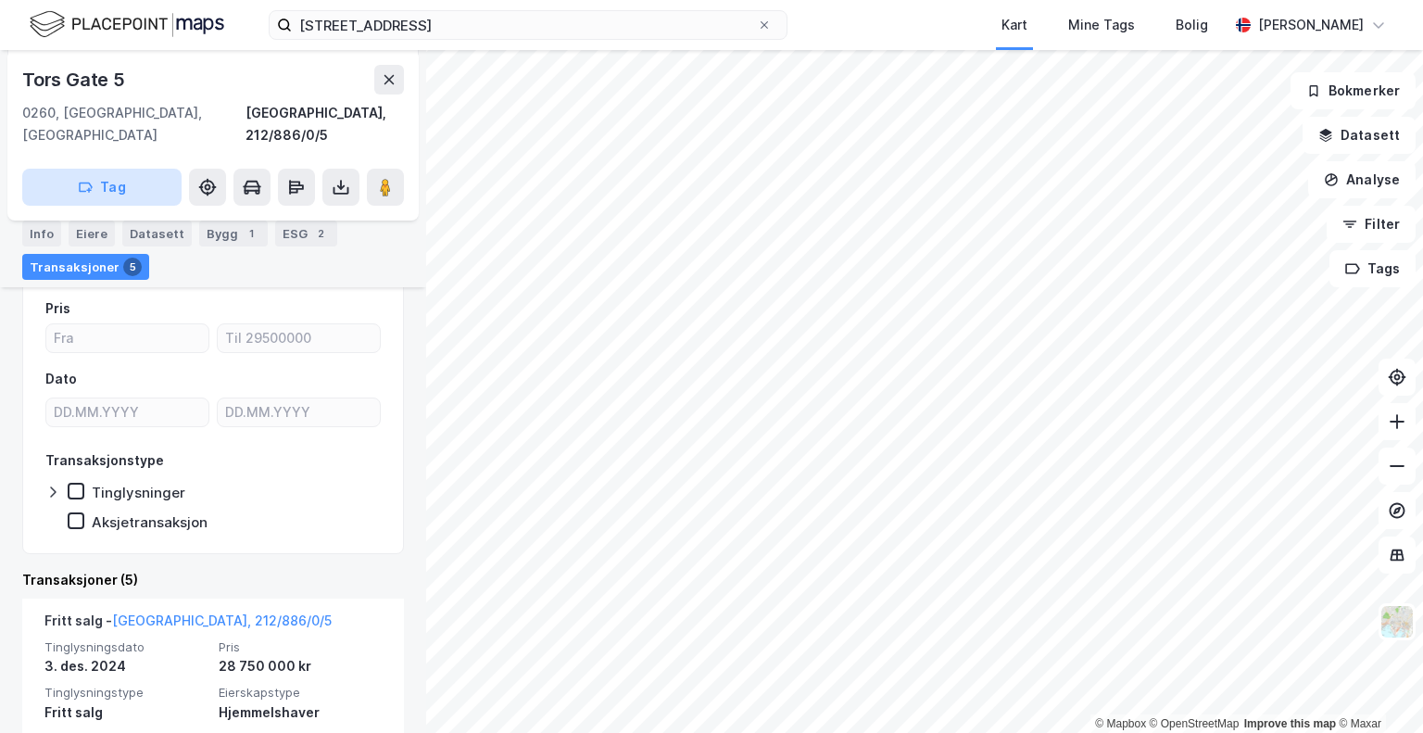
scroll to position [217, 0]
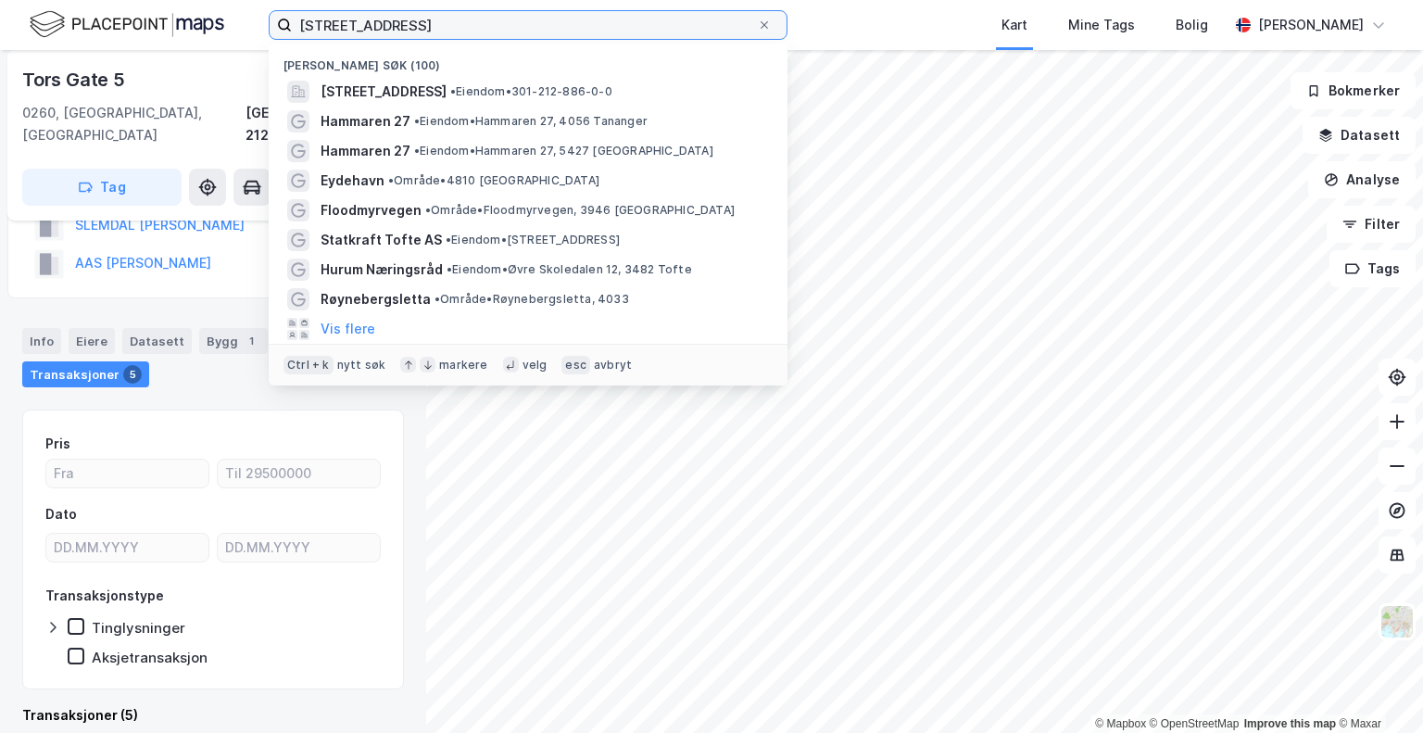
drag, startPoint x: 392, startPoint y: 22, endPoint x: 0, endPoint y: -18, distance: 394.0
click at [0, 0] on html "[STREET_ADDRESS] • Eiendom • 301-212-886-0-0 Hammaren 27 • [PERSON_NAME] 27, 40…" at bounding box center [711, 366] width 1423 height 733
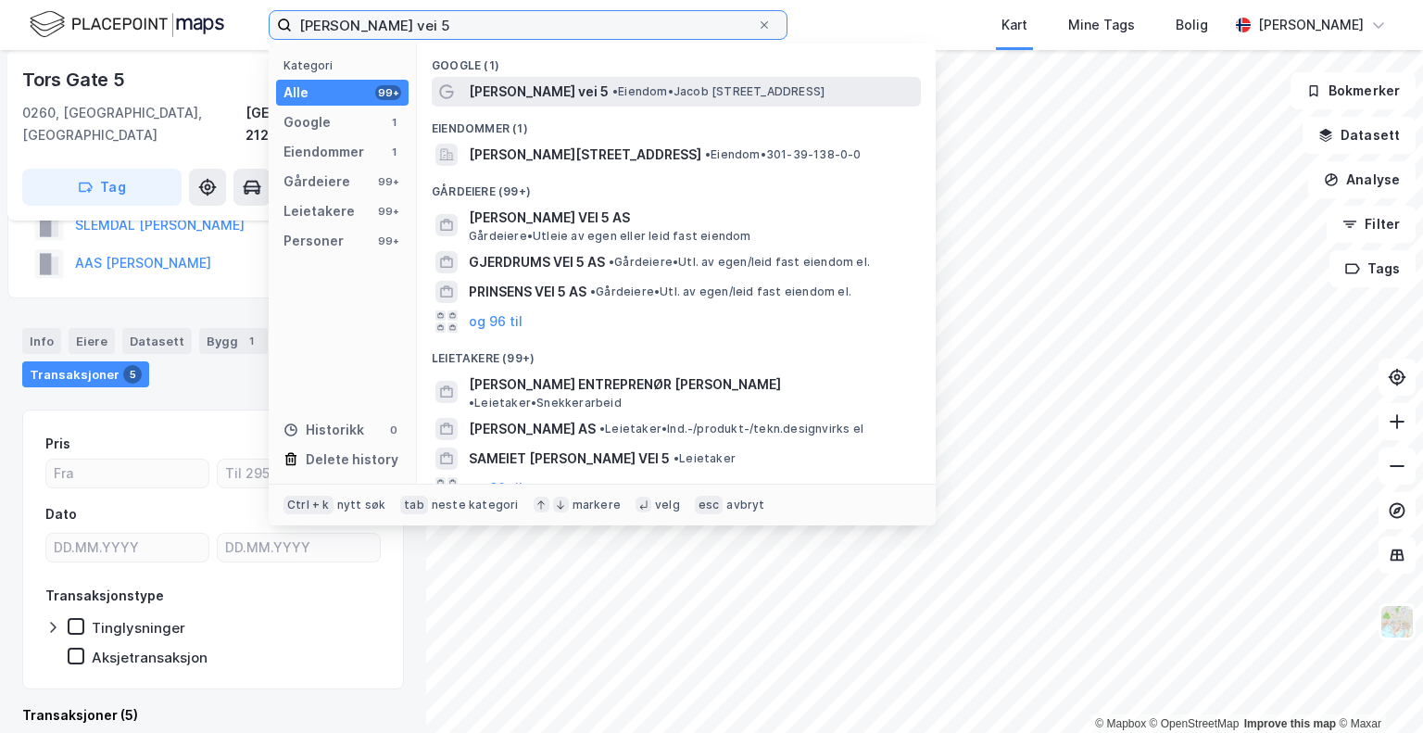
type input "[PERSON_NAME] vei 5"
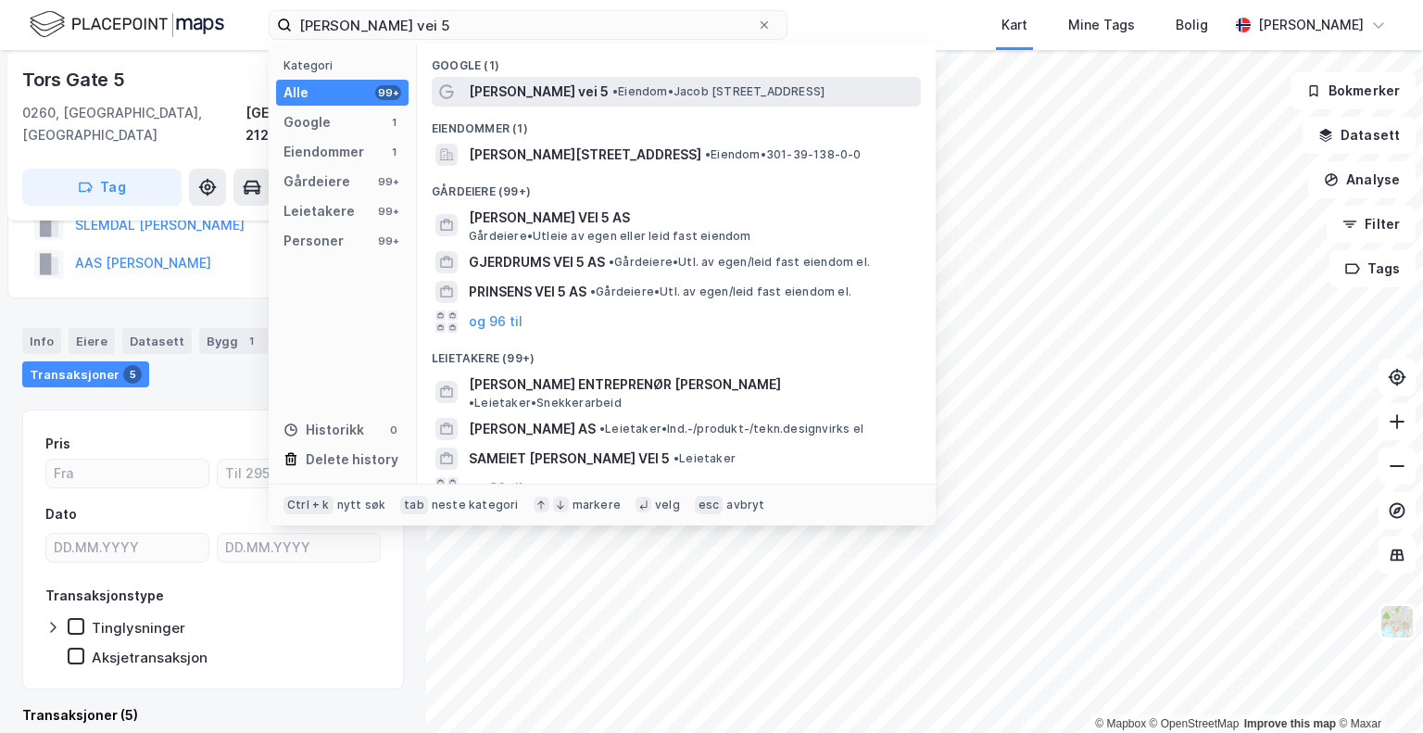
click at [524, 95] on span "[PERSON_NAME] vei 5" at bounding box center [539, 92] width 140 height 22
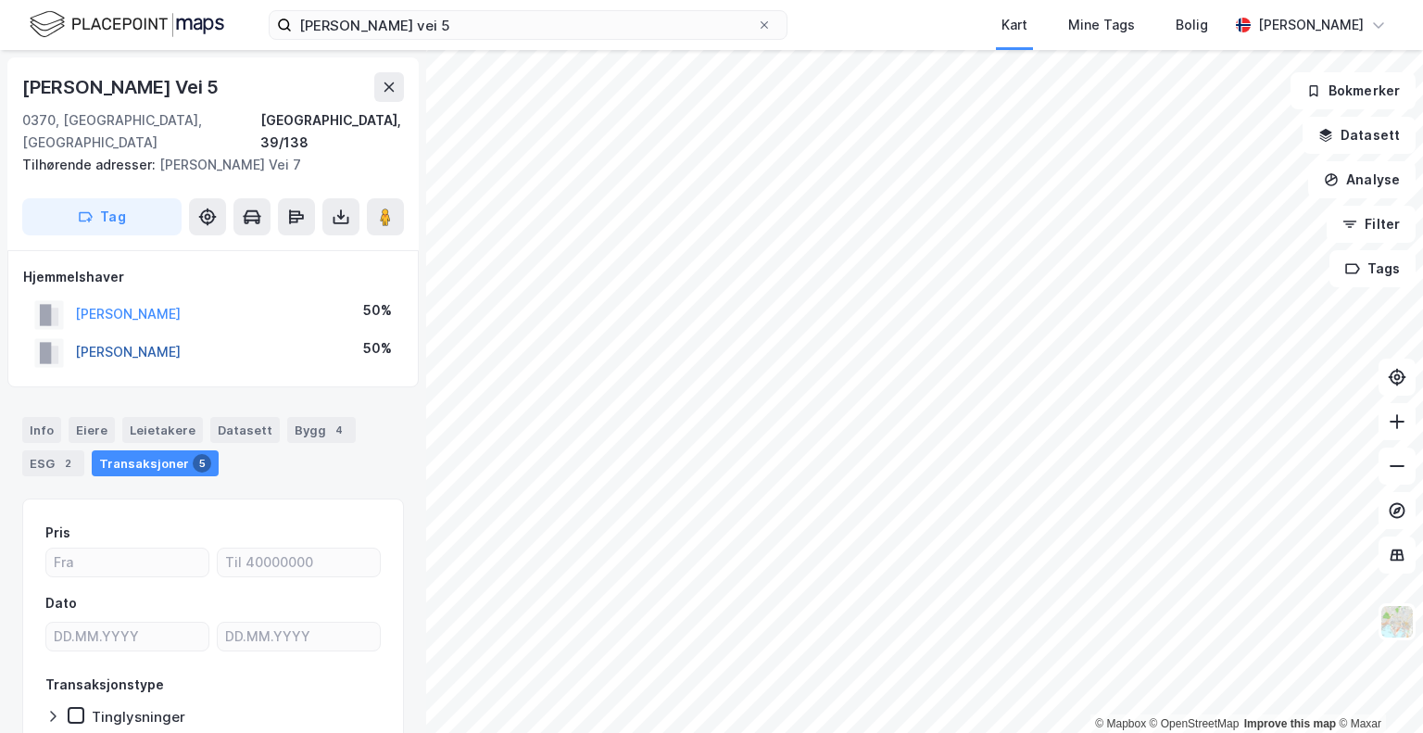
click at [0, 0] on button "[PERSON_NAME]" at bounding box center [0, 0] width 0 height 0
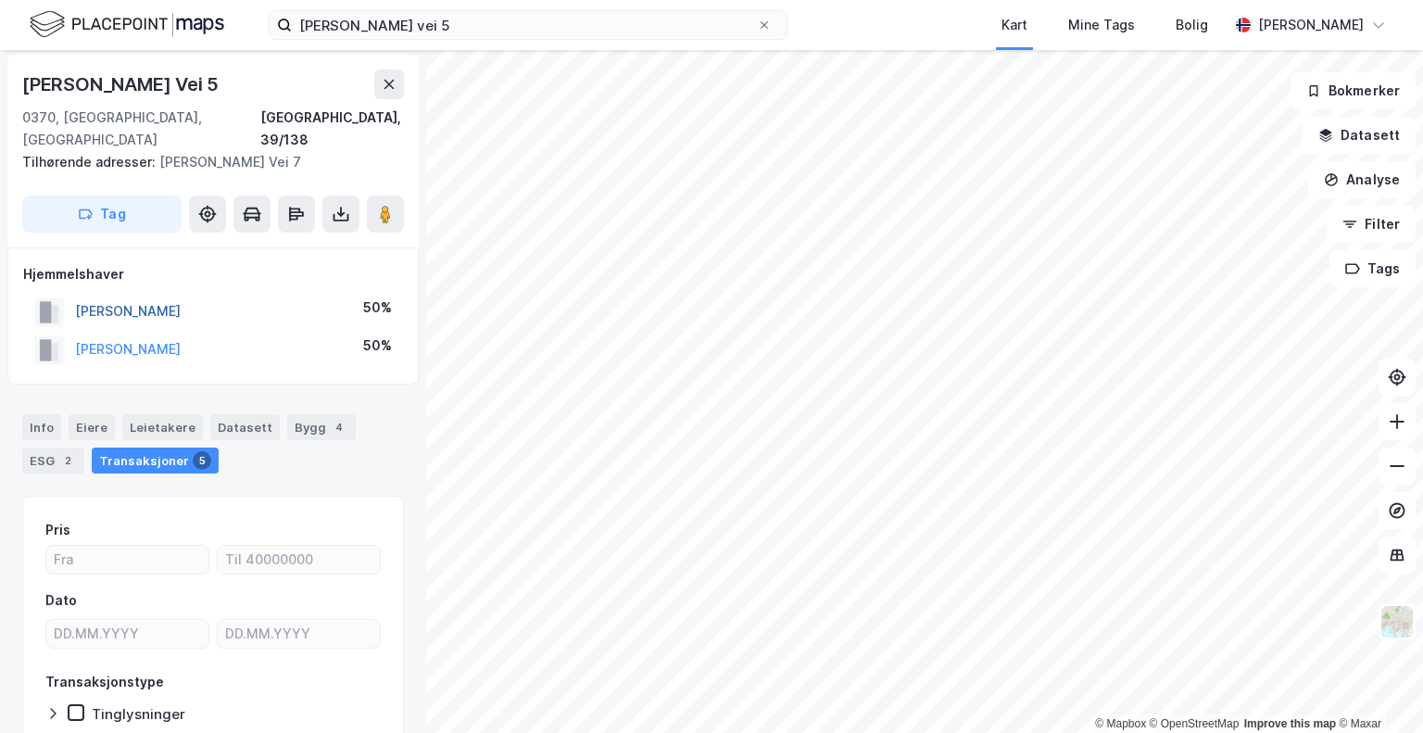
click at [0, 0] on button "[PERSON_NAME]" at bounding box center [0, 0] width 0 height 0
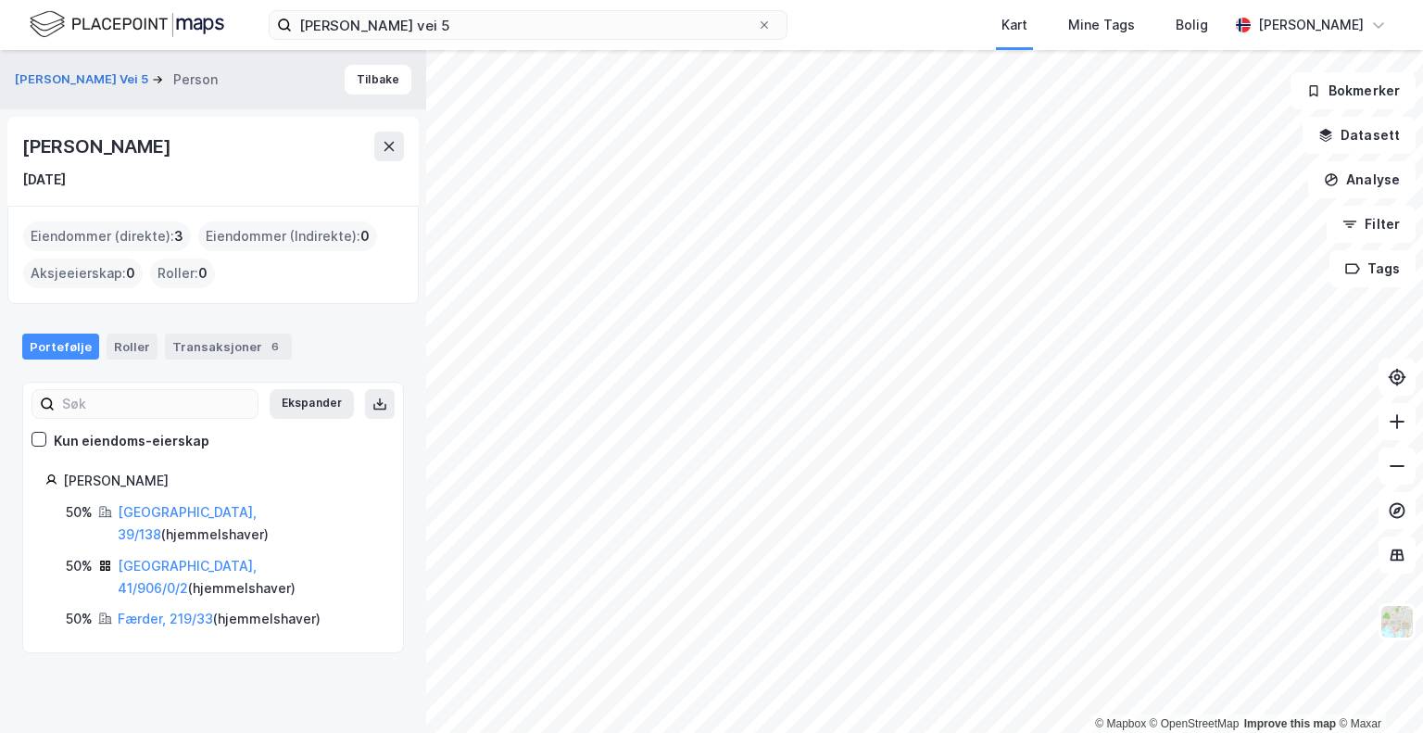
drag, startPoint x: 225, startPoint y: 151, endPoint x: 6, endPoint y: 146, distance: 218.7
click at [6, 146] on div "[PERSON_NAME] Vei 5 Person [PERSON_NAME] [DATE] Eiendommer (direkte) : 3 Eiendo…" at bounding box center [213, 391] width 426 height 683
copy div "[PERSON_NAME]"
click at [387, 147] on icon at bounding box center [389, 146] width 15 height 15
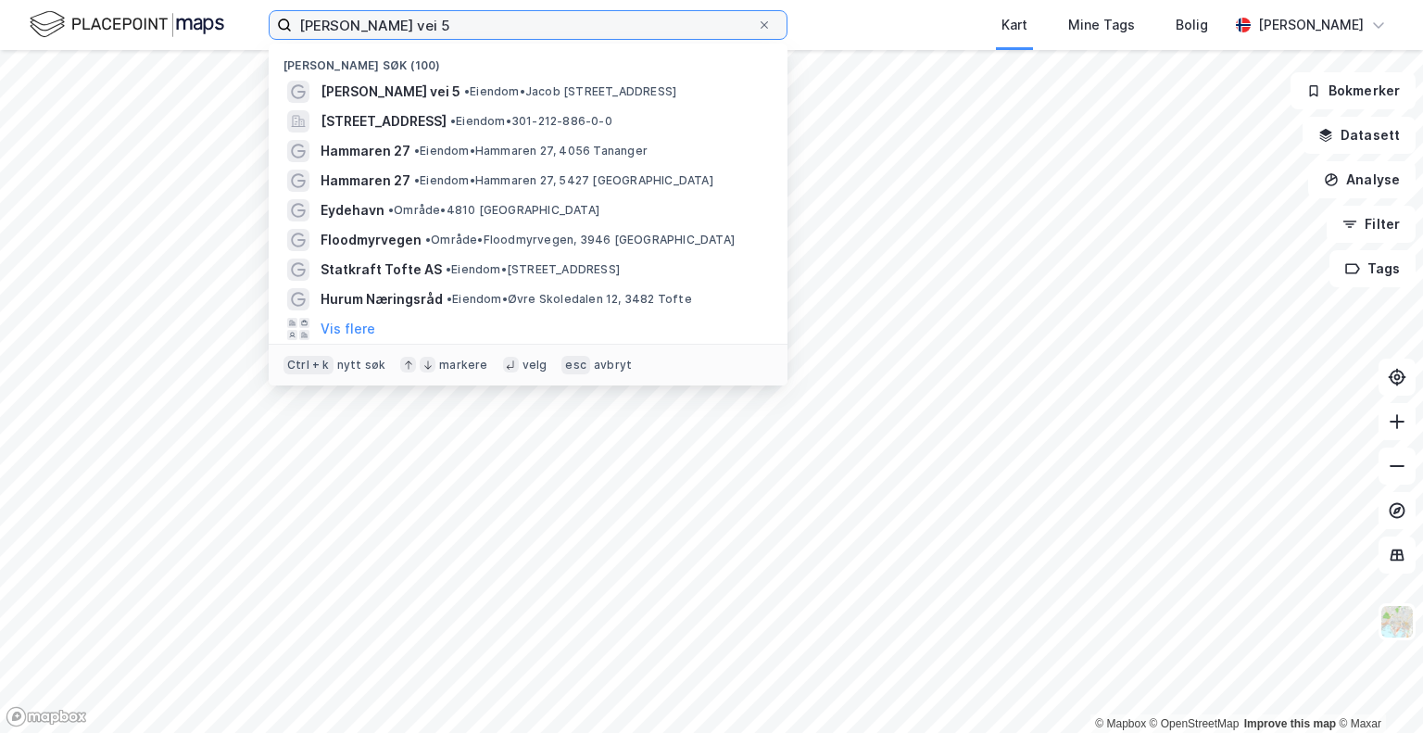
click at [442, 19] on input "[PERSON_NAME] vei 5" at bounding box center [524, 25] width 465 height 28
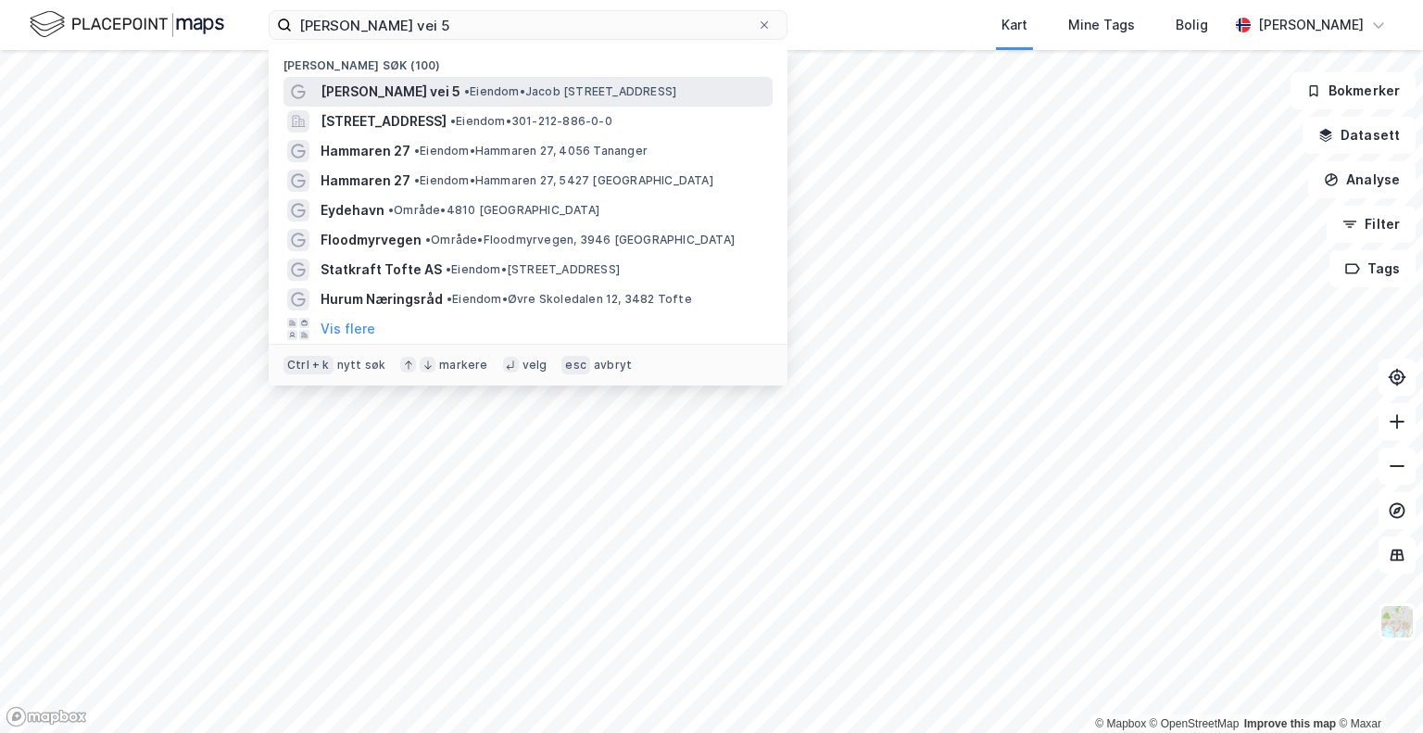
click at [395, 102] on span "[PERSON_NAME] vei 5" at bounding box center [391, 92] width 140 height 22
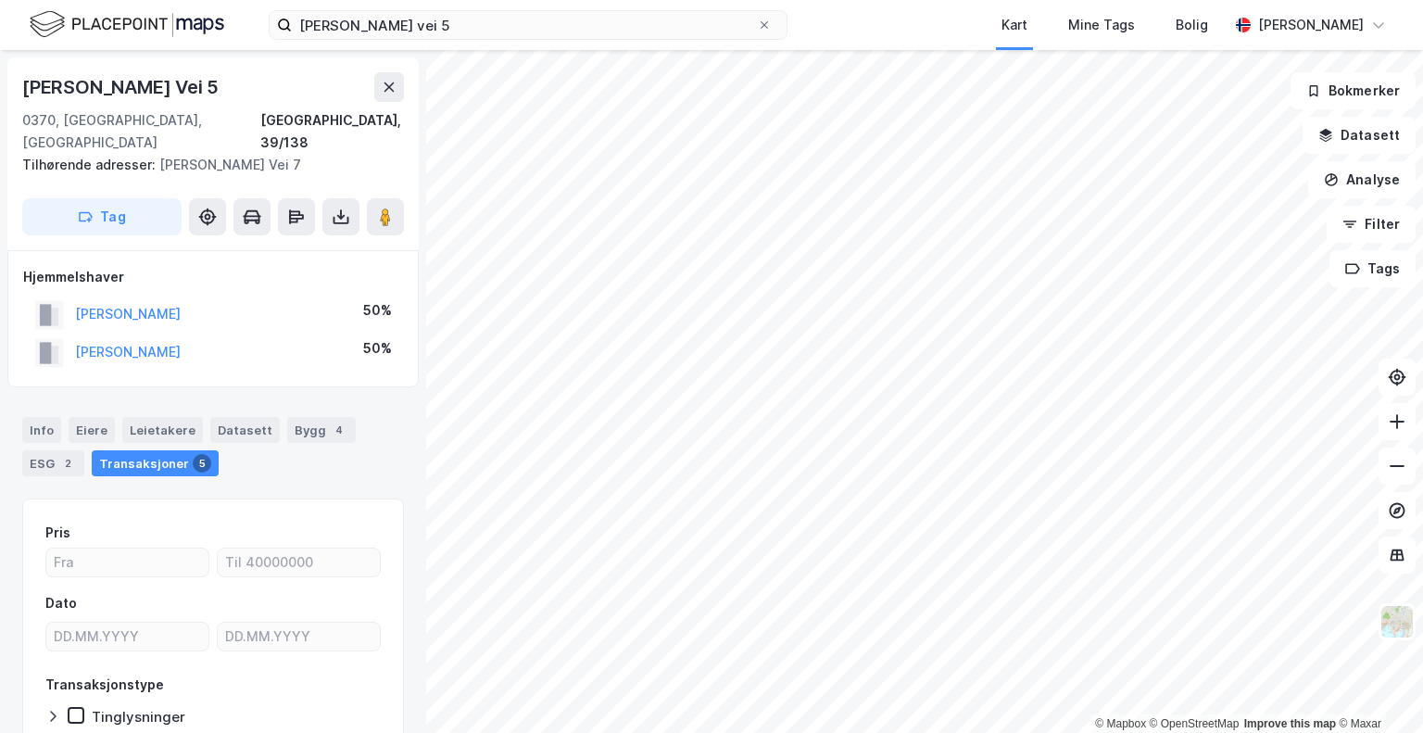
scroll to position [3, 0]
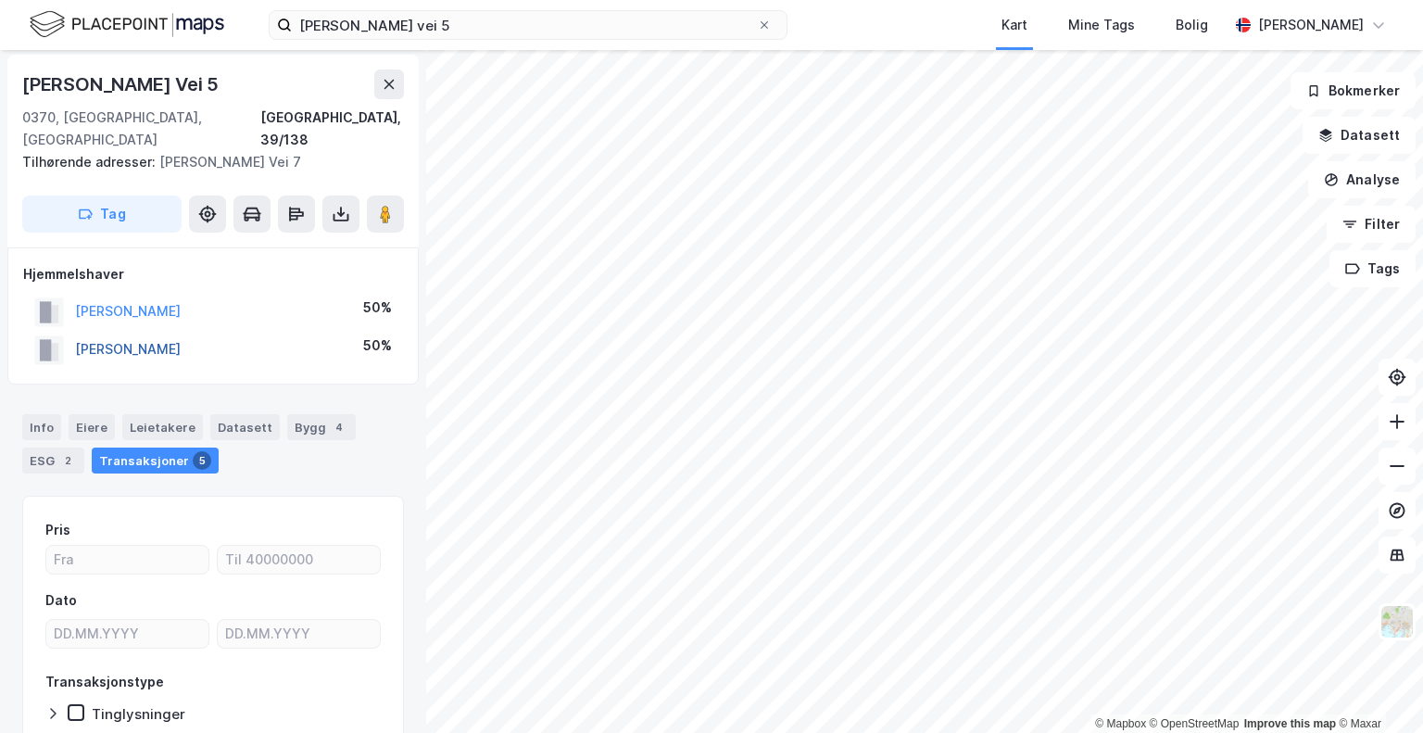
click at [0, 0] on button "[PERSON_NAME]" at bounding box center [0, 0] width 0 height 0
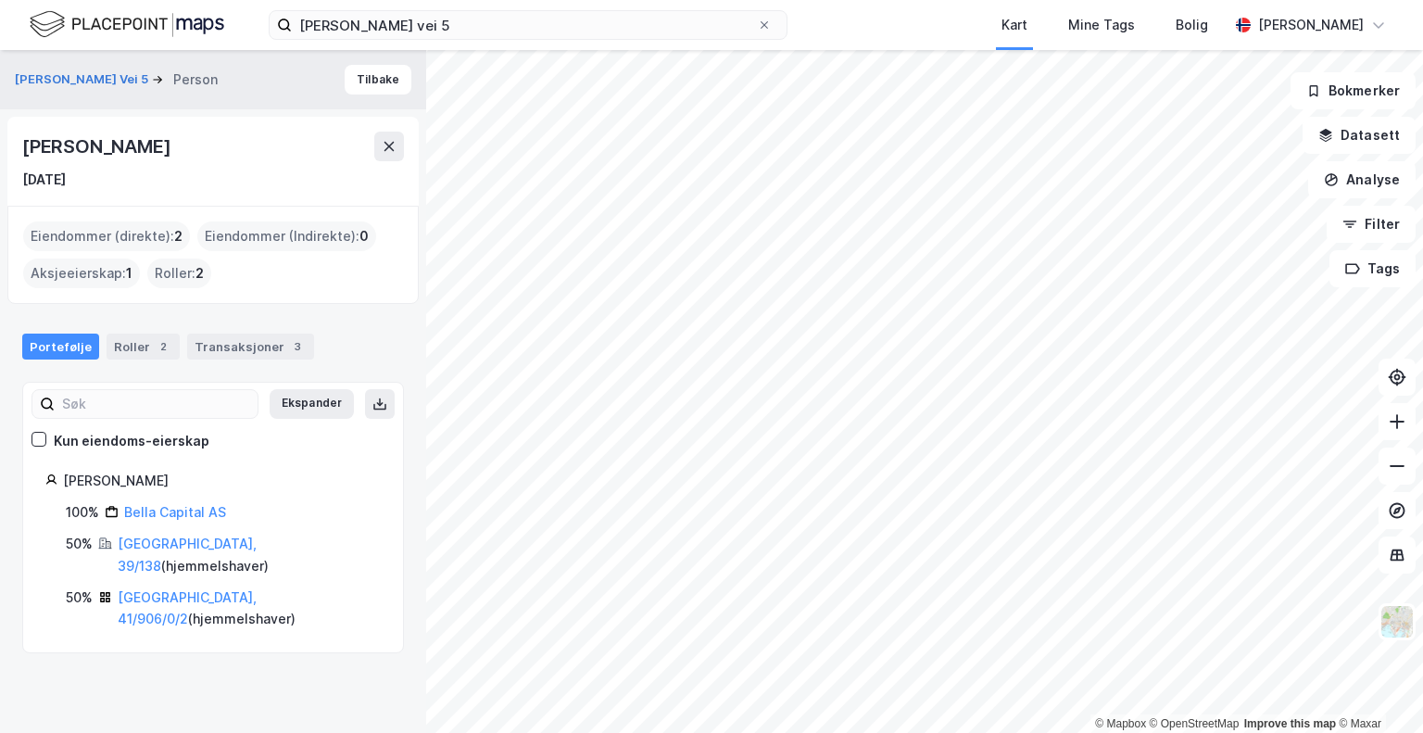
drag, startPoint x: 23, startPoint y: 144, endPoint x: 315, endPoint y: 140, distance: 291.9
click at [315, 140] on div "[PERSON_NAME]" at bounding box center [213, 147] width 382 height 30
copy div "[PERSON_NAME]"
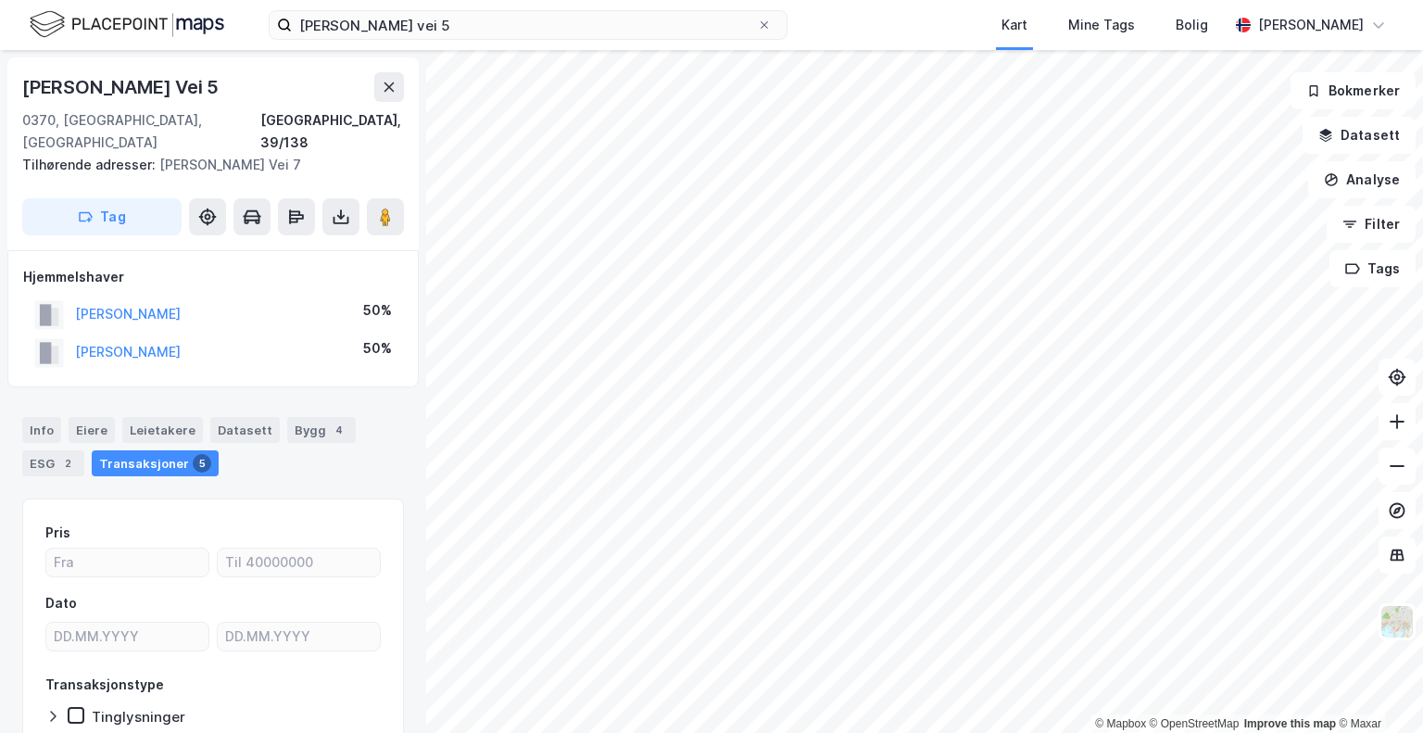
scroll to position [185, 0]
